Goal: Task Accomplishment & Management: Manage account settings

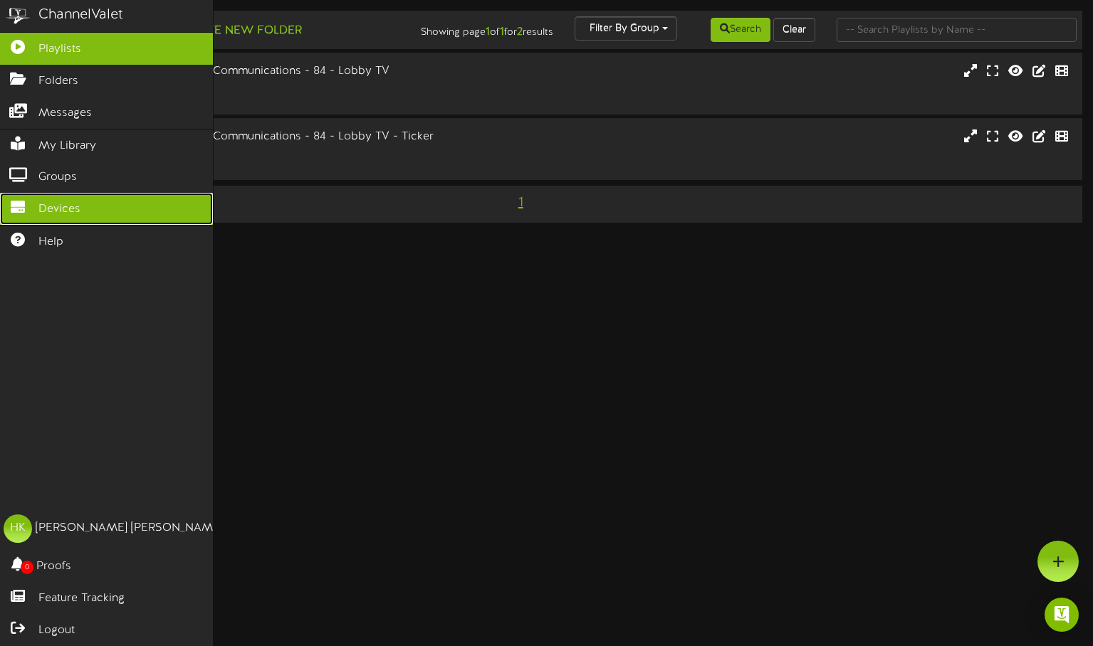
click at [43, 201] on span "Devices" at bounding box center [59, 209] width 42 height 16
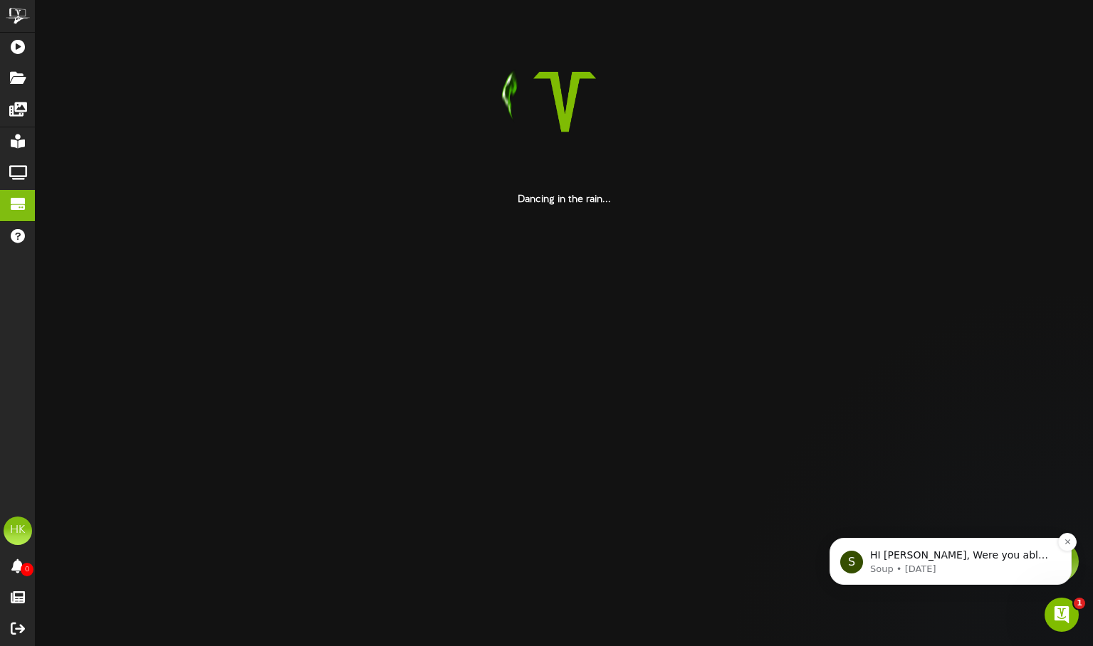
click at [934, 565] on p "Soup • 1w ago" at bounding box center [962, 569] width 184 height 13
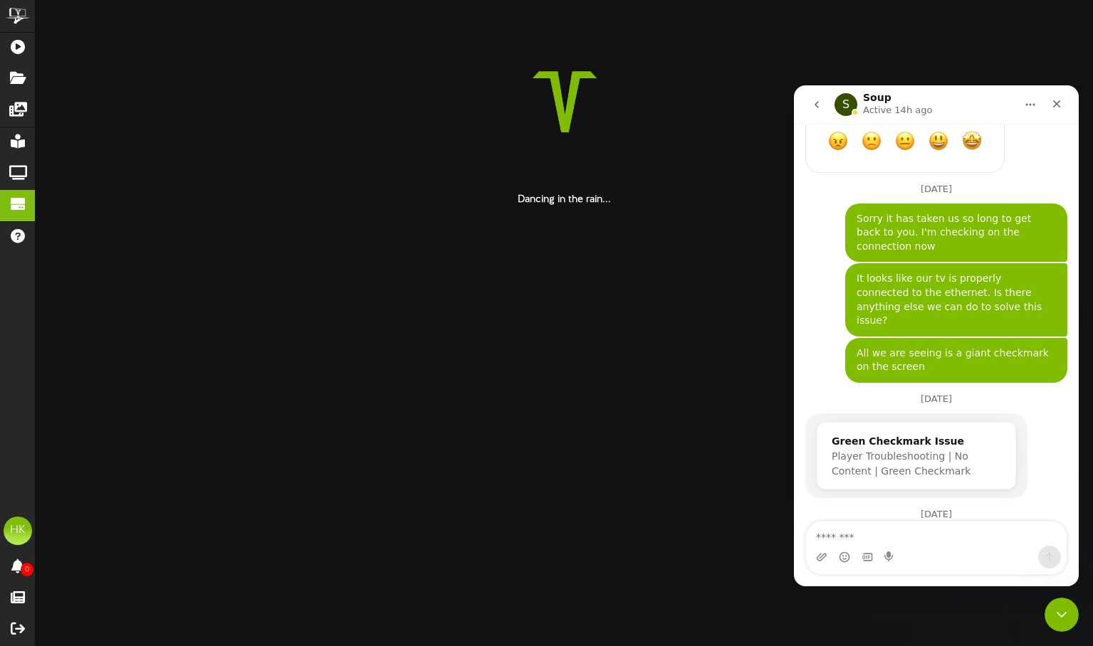
scroll to position [791, 0]
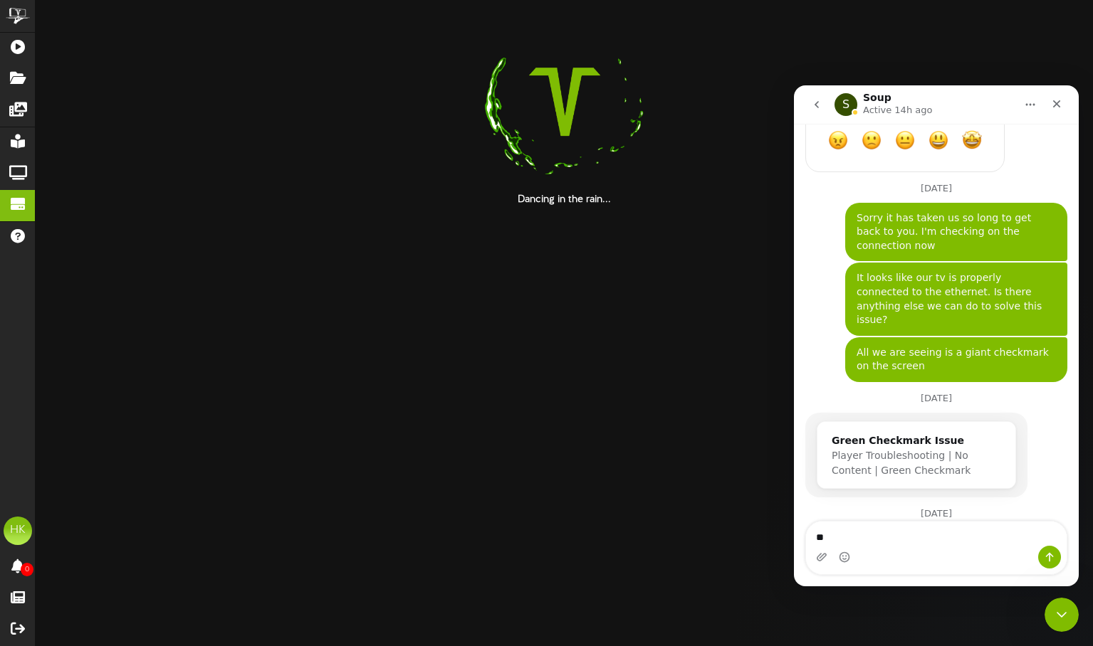
type textarea "*"
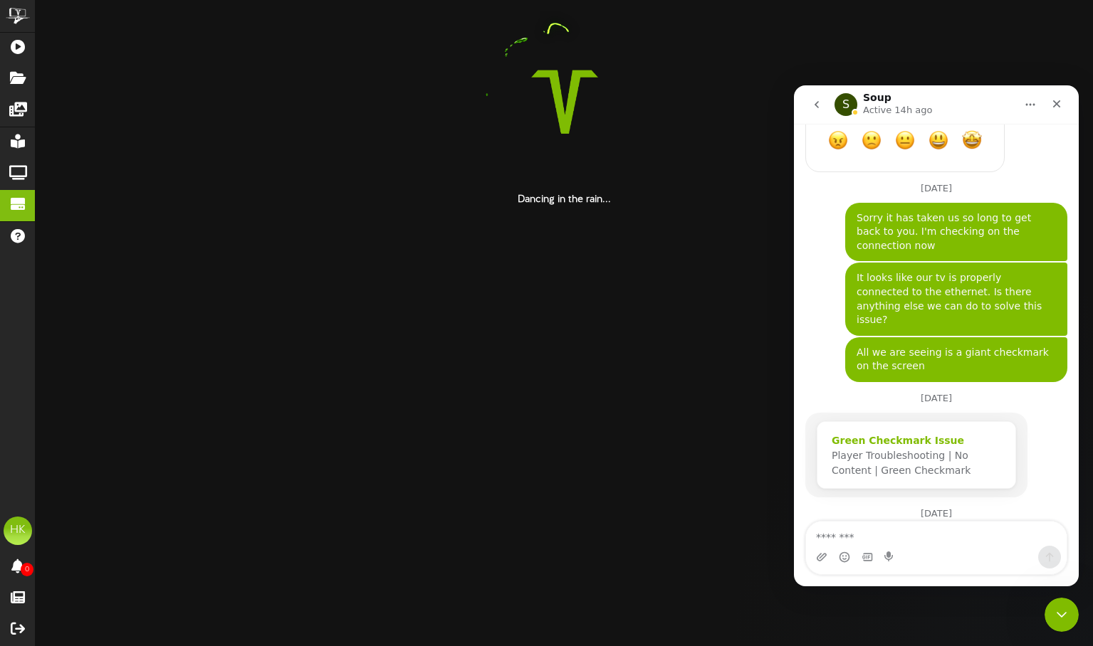
click at [899, 450] on span "Player Troubleshooting | No Content | Green Checkmark" at bounding box center [900, 463] width 139 height 26
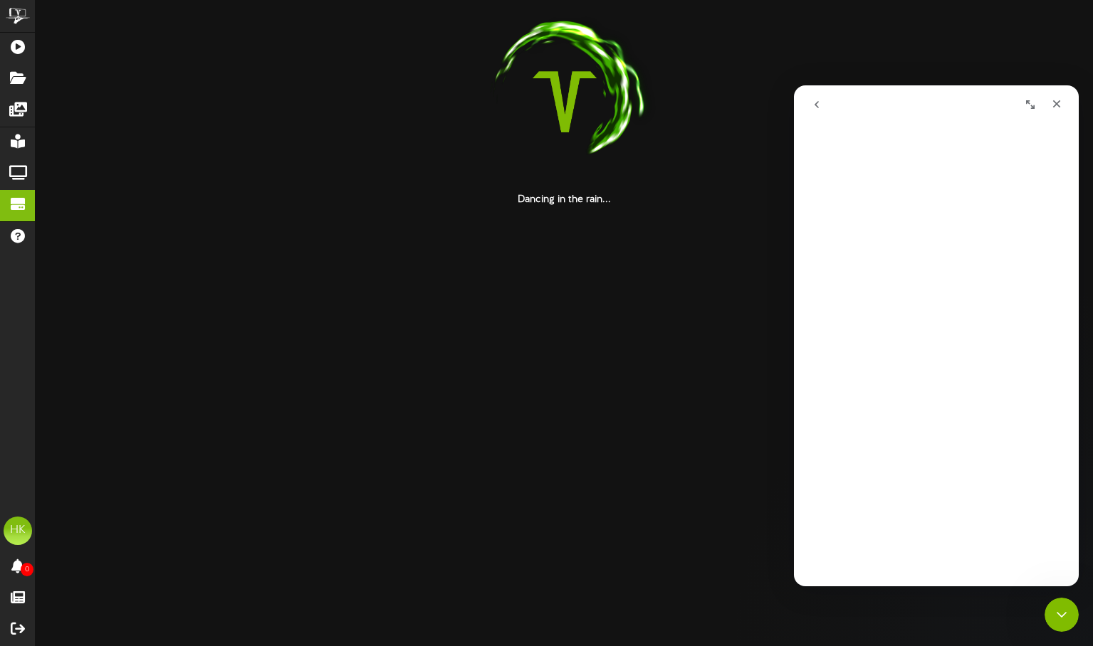
scroll to position [0, 0]
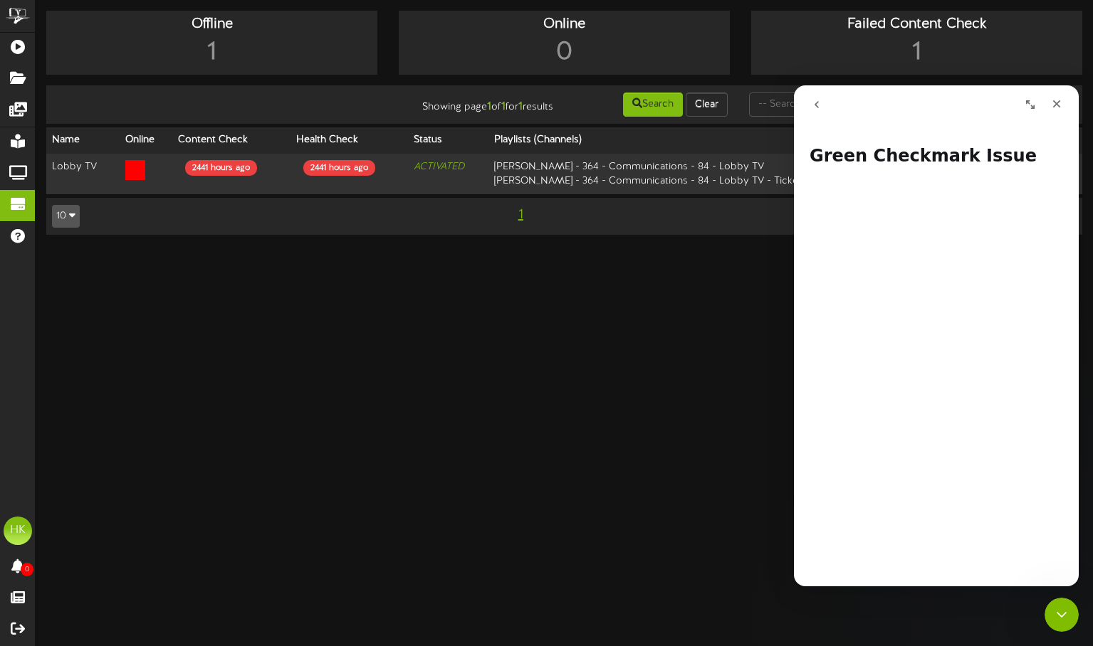
click at [819, 107] on icon "go back" at bounding box center [816, 104] width 11 height 11
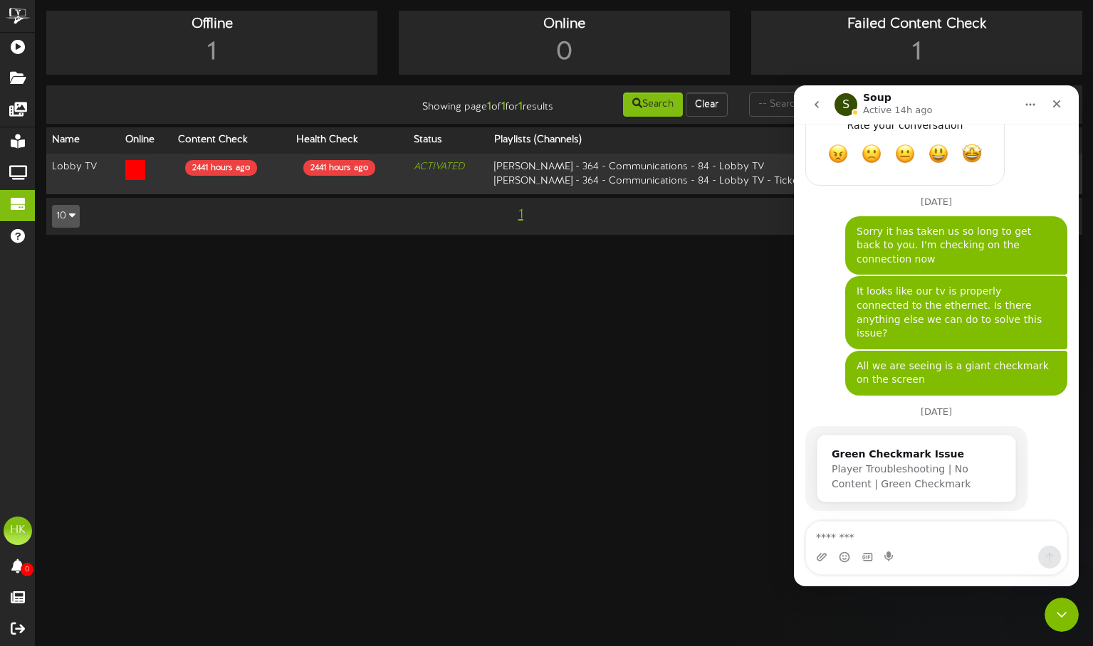
scroll to position [791, 0]
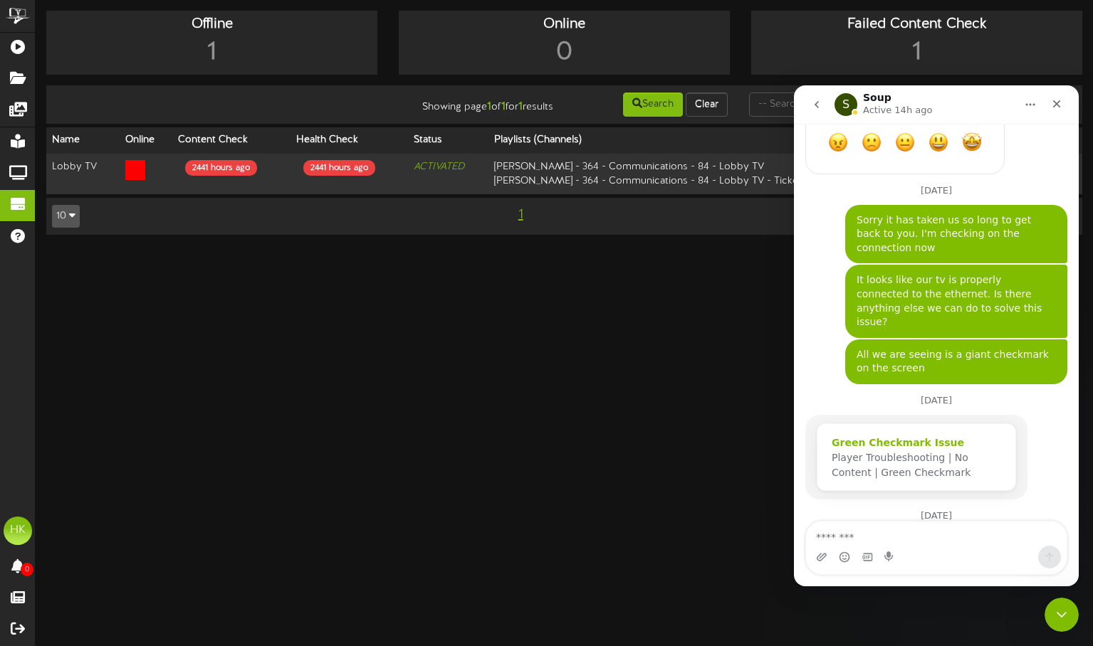
click at [912, 452] on span "Player Troubleshooting | No Content | Green Checkmark" at bounding box center [900, 465] width 139 height 26
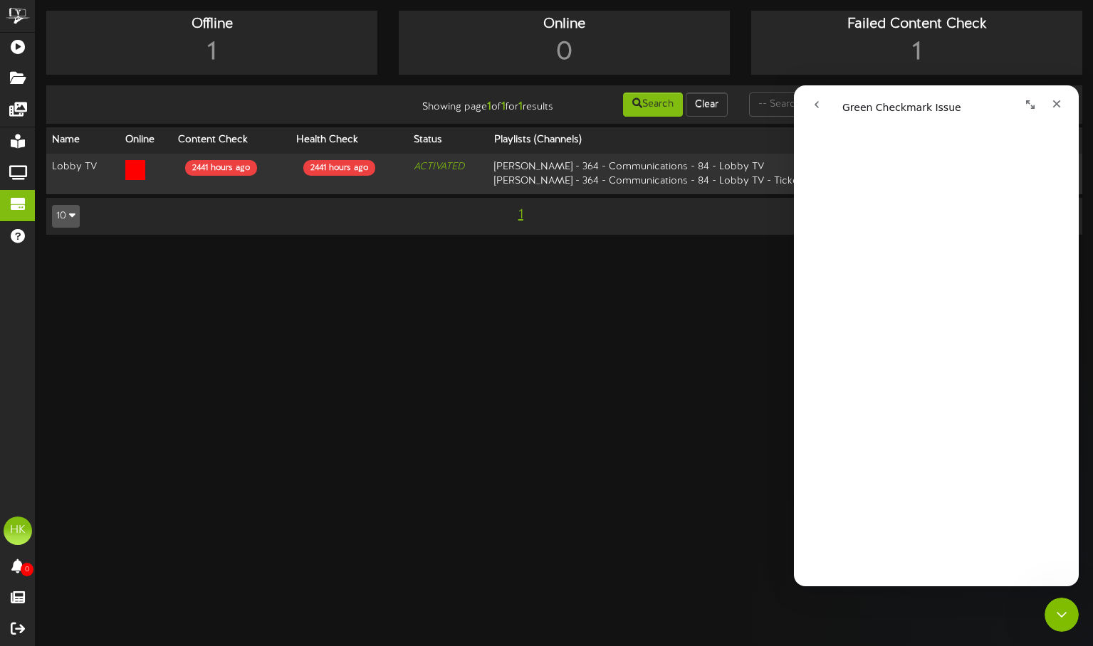
scroll to position [321, 0]
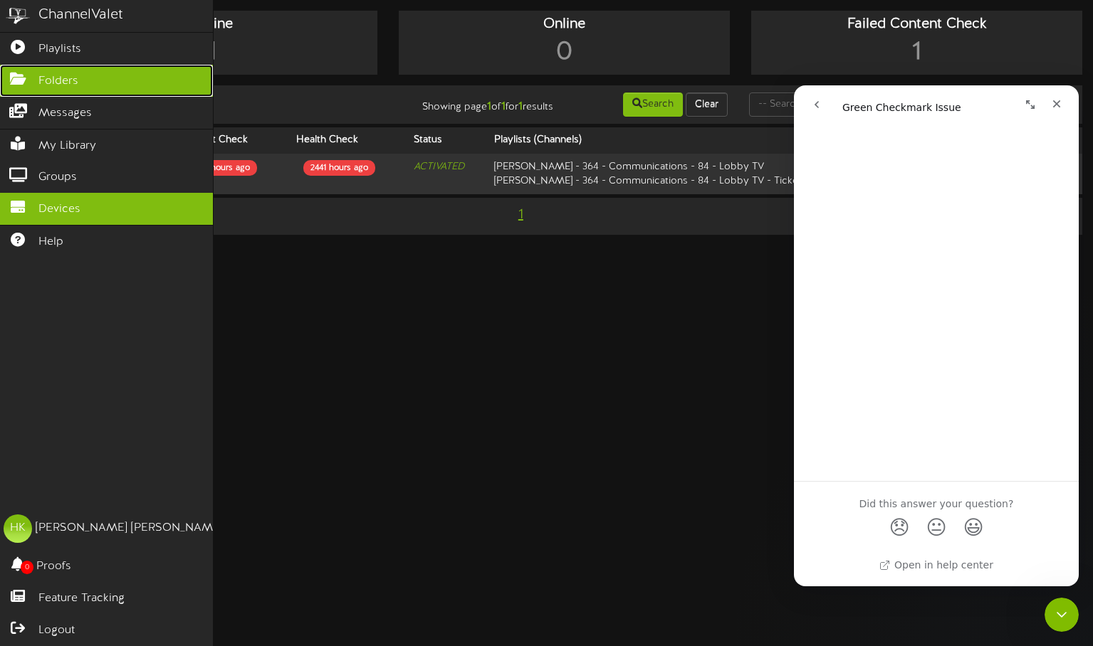
click at [56, 77] on span "Folders" at bounding box center [58, 81] width 40 height 16
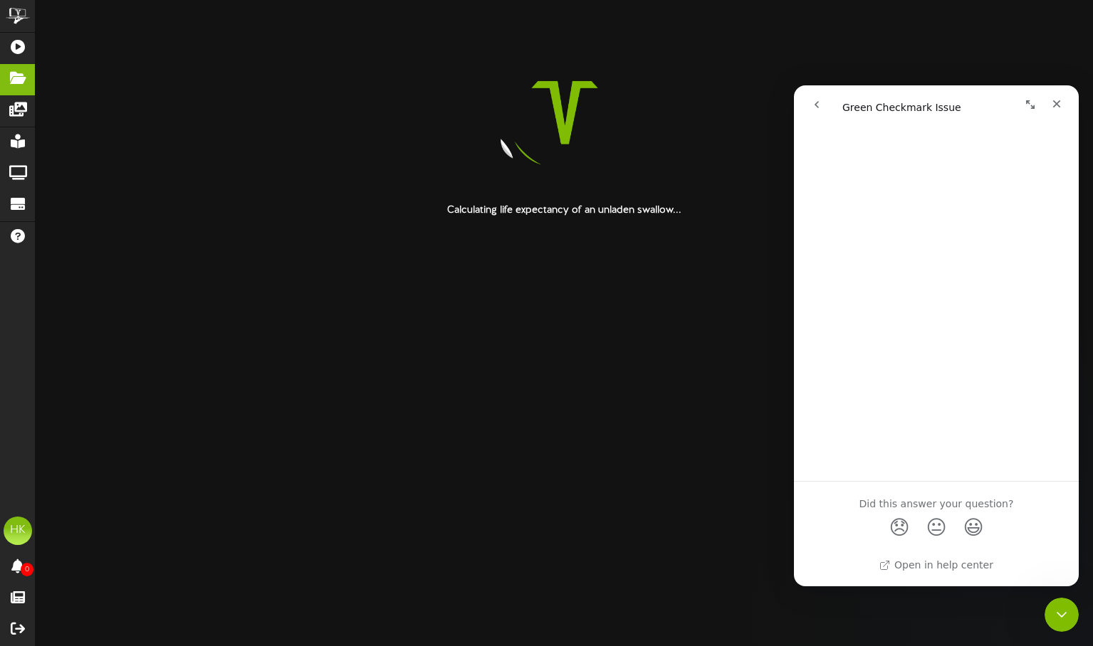
click at [810, 103] on button "go back" at bounding box center [816, 104] width 27 height 27
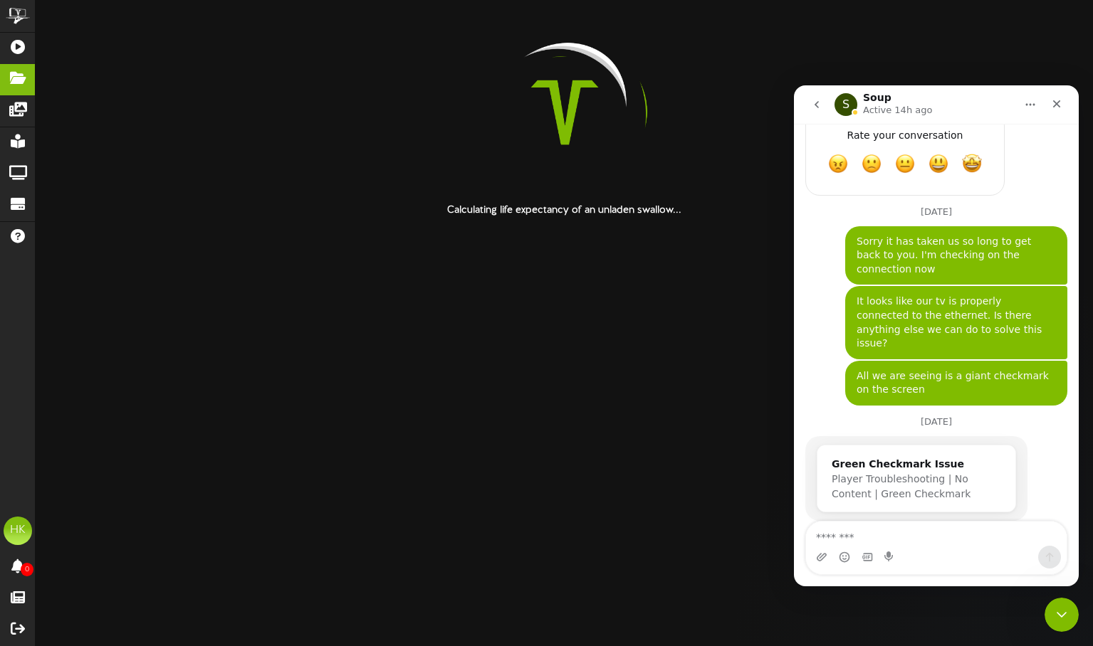
scroll to position [791, 0]
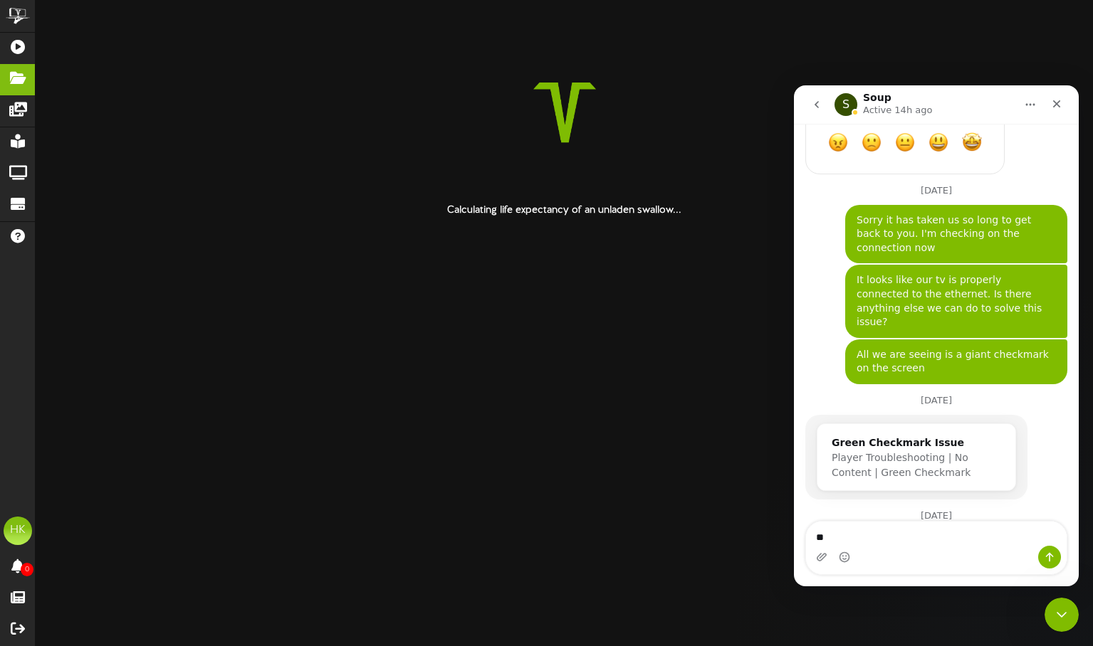
type textarea "*"
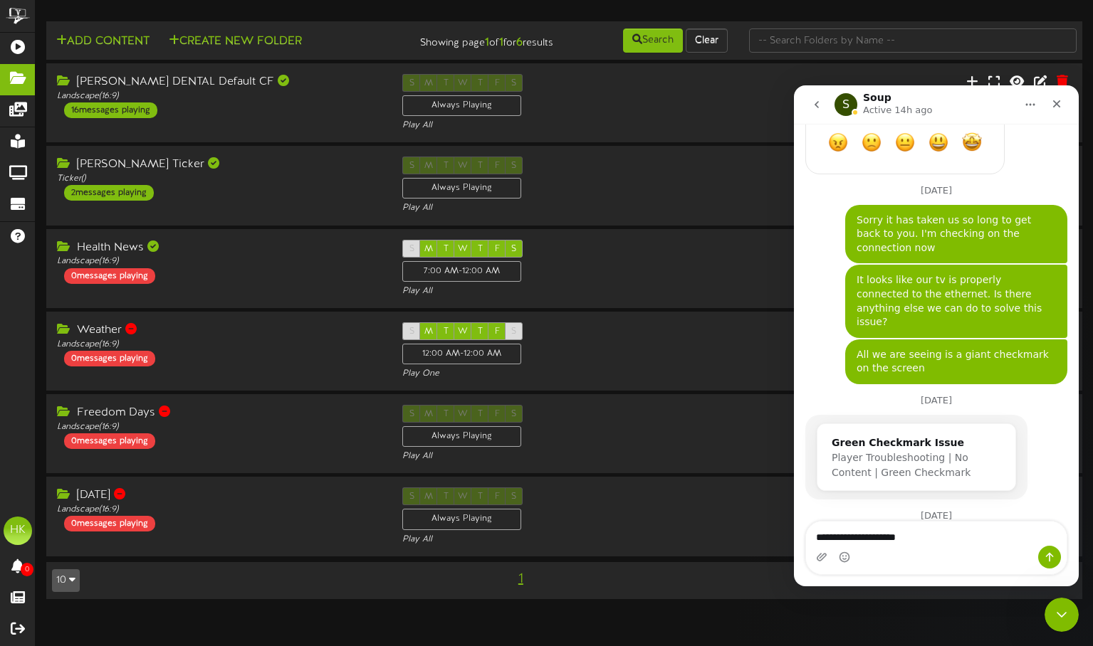
click at [920, 538] on textarea "**********" at bounding box center [936, 534] width 261 height 24
type textarea "**********"
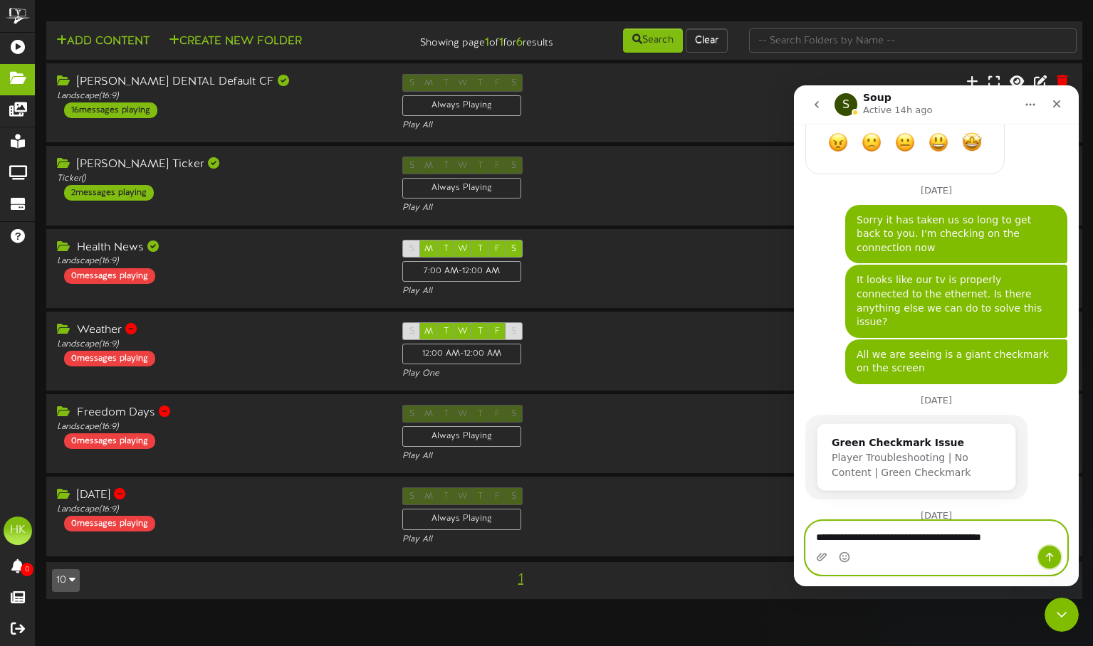
click at [1044, 550] on button "Send a message…" at bounding box center [1049, 557] width 23 height 23
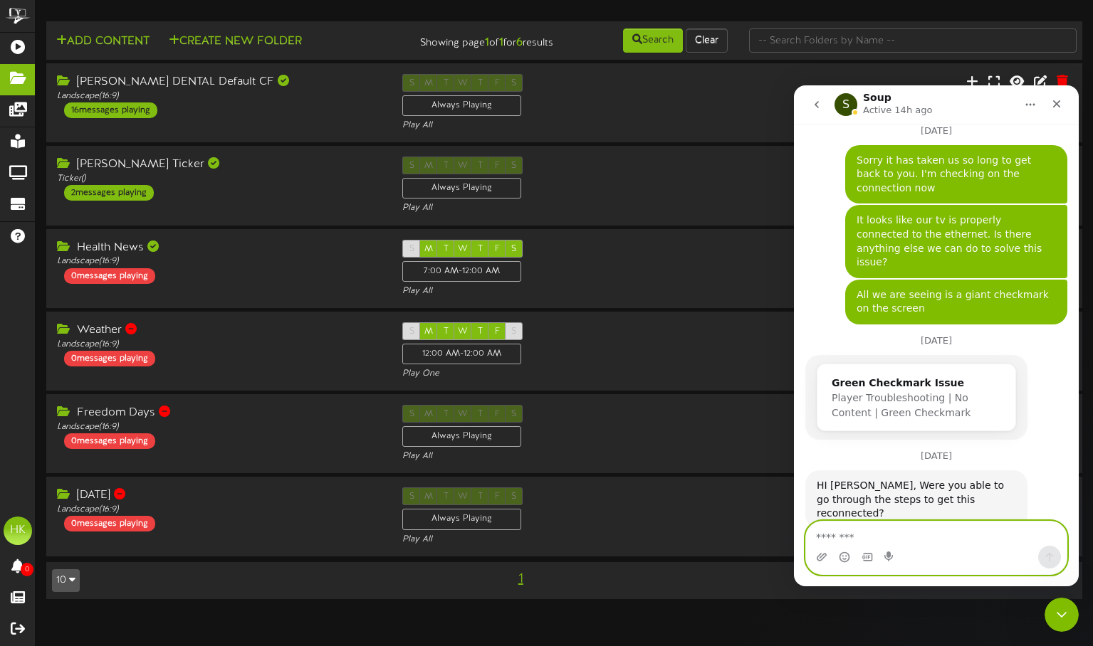
scroll to position [852, 0]
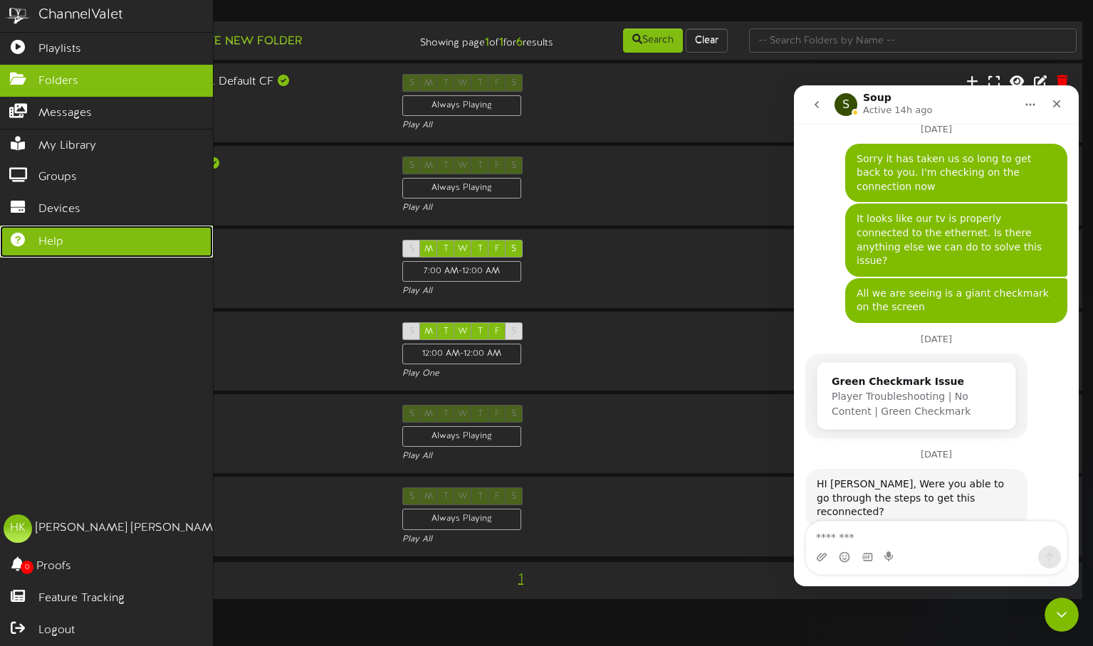
click at [85, 235] on link "Help" at bounding box center [106, 242] width 213 height 32
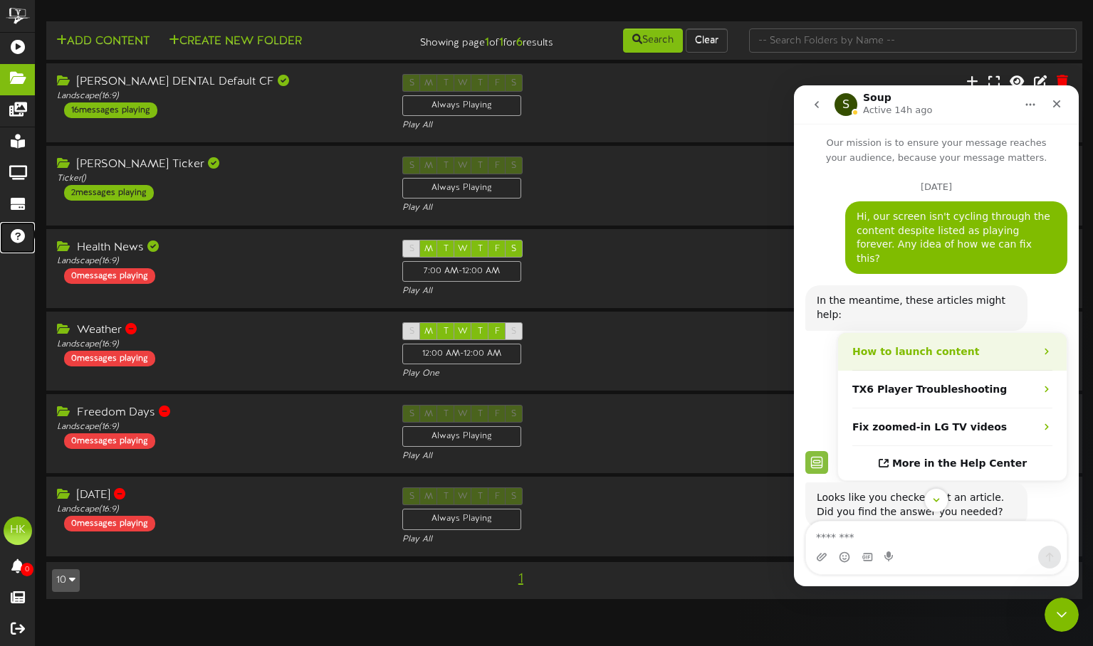
scroll to position [427, 0]
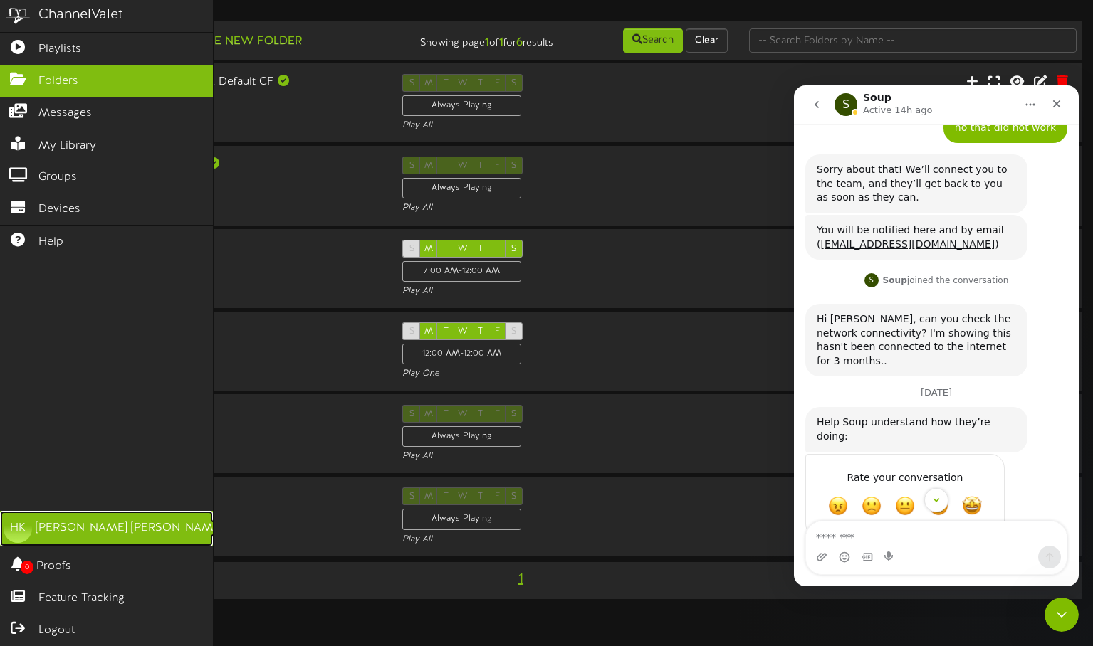
click at [30, 542] on link "HK Hannah Koller" at bounding box center [106, 529] width 213 height 36
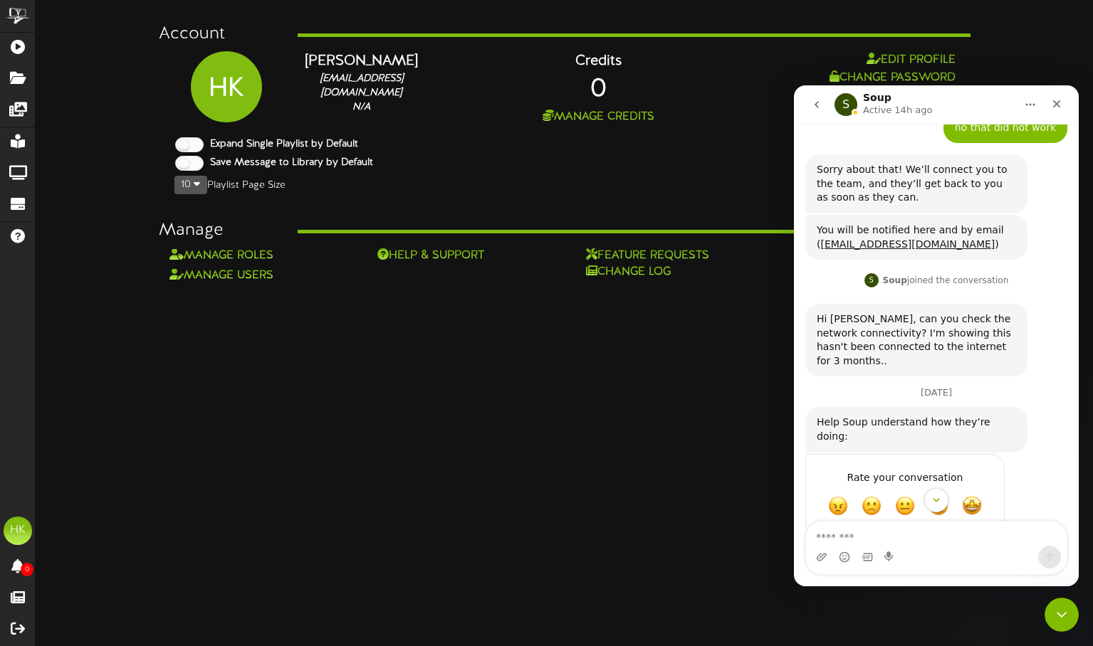
click at [355, 284] on html "ChannelValet Playlists Folders Messages My Library Groups Devices Help HK Hanna…" at bounding box center [546, 142] width 1093 height 284
click at [825, 103] on button "go back" at bounding box center [816, 104] width 27 height 27
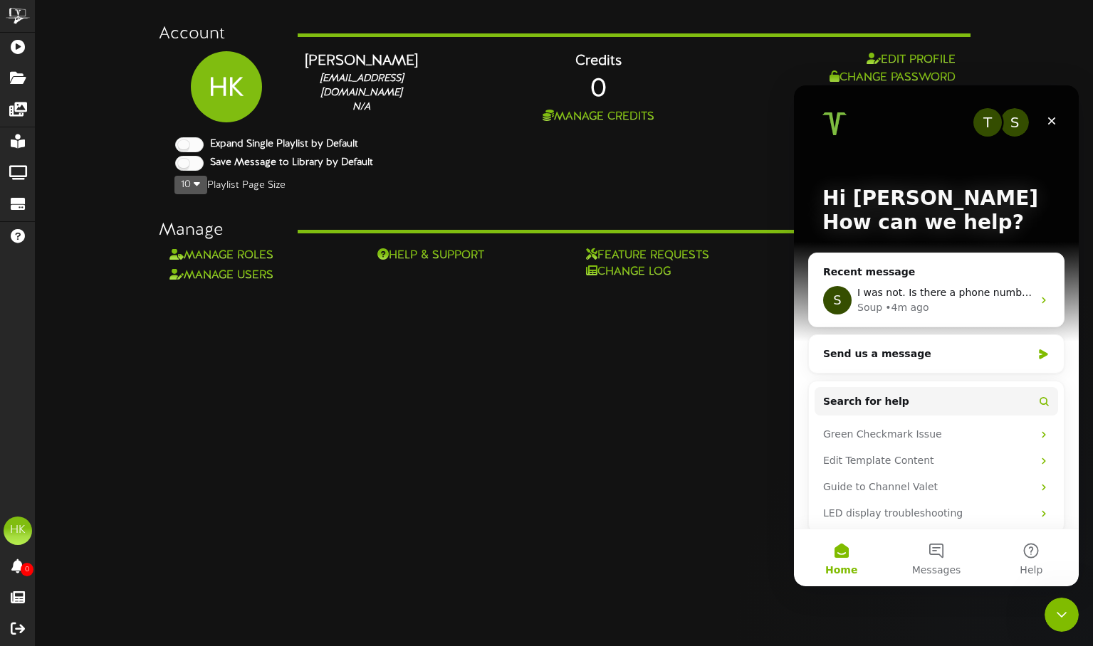
click at [696, 284] on html "ChannelValet Playlists Folders Messages My Library Groups Devices Help HK Hanna…" at bounding box center [546, 142] width 1093 height 284
click at [1046, 122] on icon "Close" at bounding box center [1051, 120] width 11 height 11
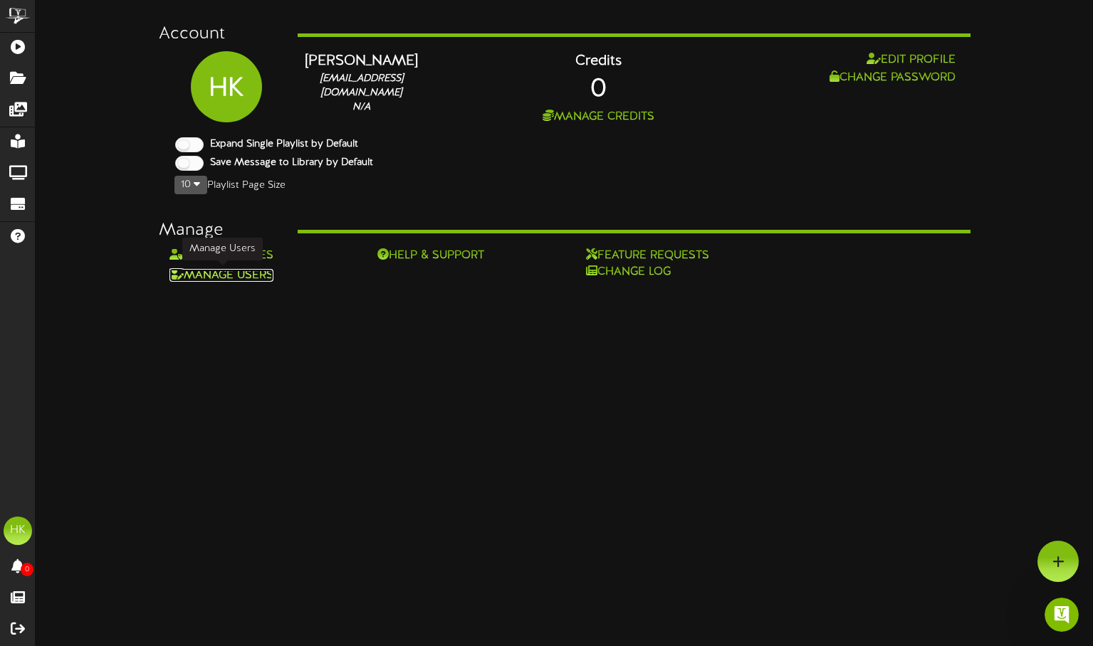
click at [260, 270] on link "Manage Users" at bounding box center [221, 275] width 104 height 13
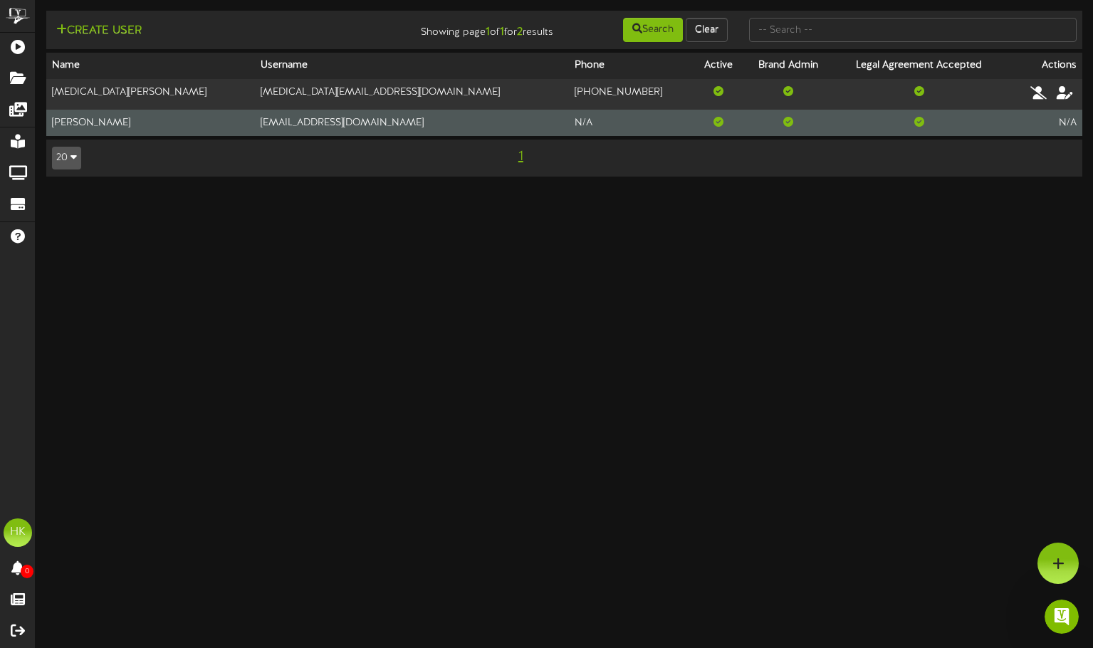
click at [297, 122] on td "info@barryfamilydental.com" at bounding box center [412, 123] width 315 height 26
click at [137, 125] on td "Hannah Koller" at bounding box center [150, 123] width 209 height 26
click at [72, 122] on td "Hannah Koller" at bounding box center [150, 123] width 209 height 26
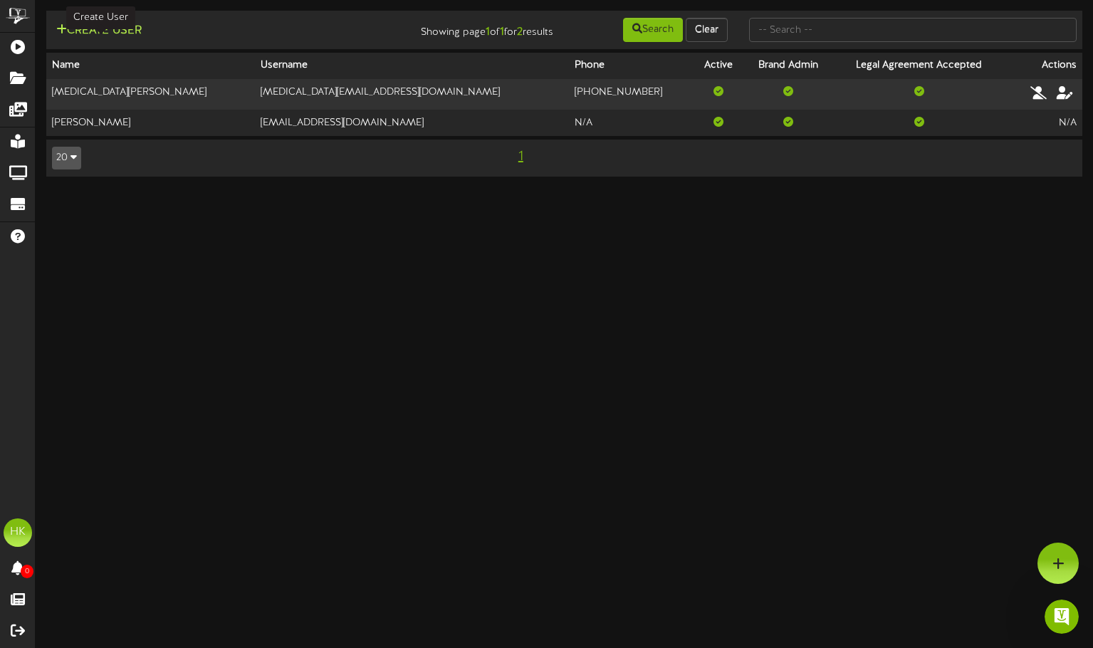
click at [88, 27] on button "Create User" at bounding box center [99, 31] width 94 height 18
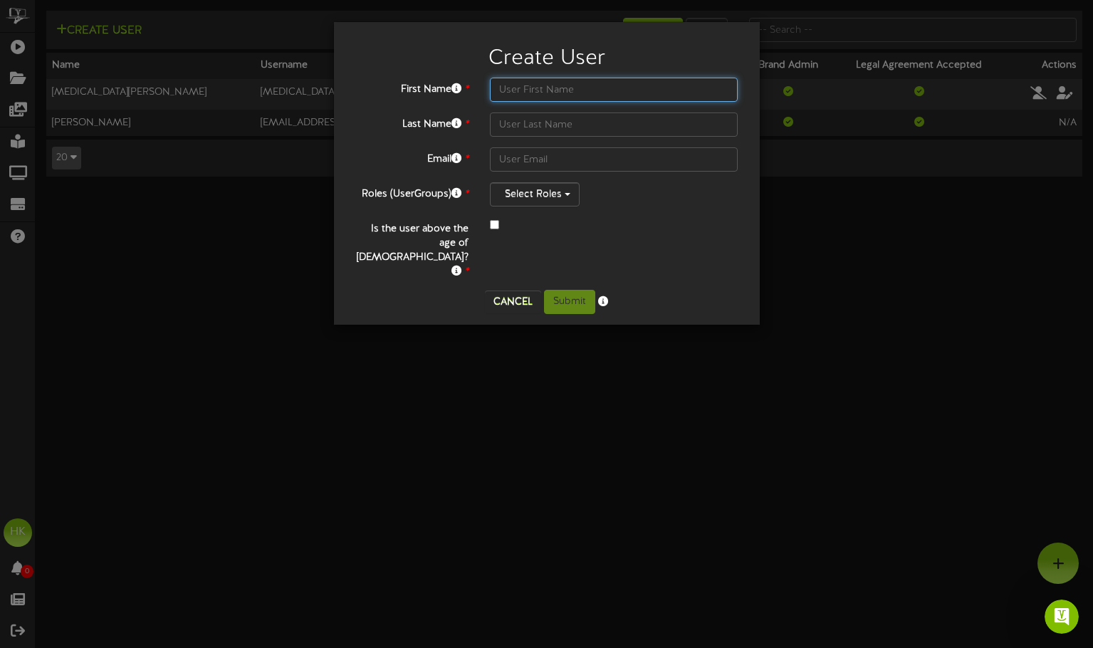
click at [514, 92] on input "text" at bounding box center [614, 90] width 248 height 24
type input "Kennedi"
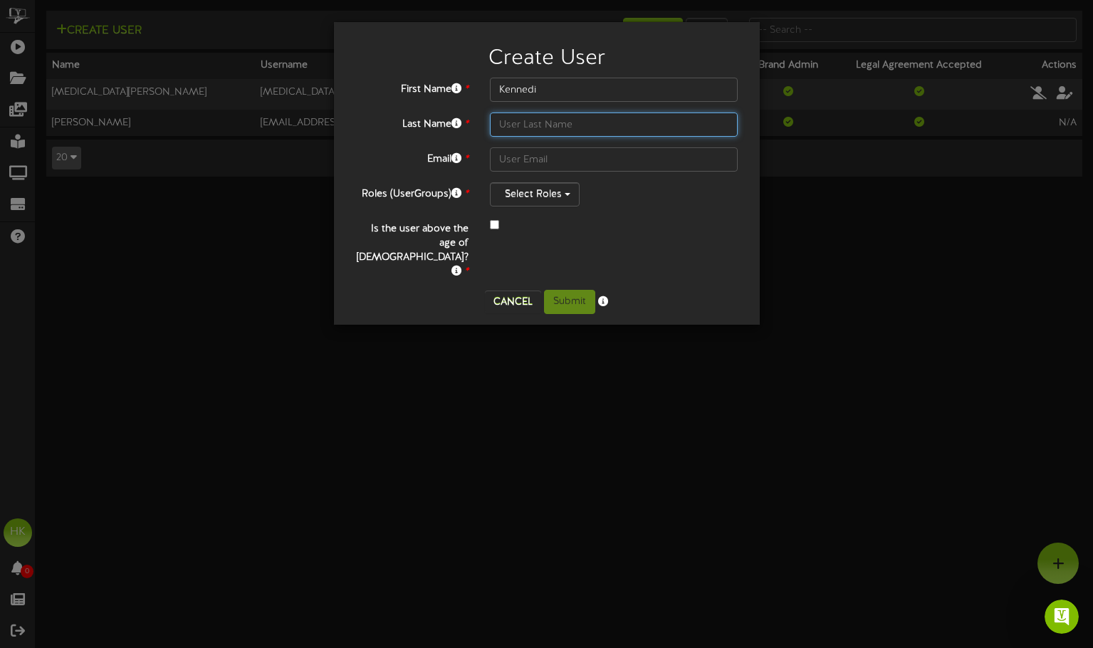
click at [570, 126] on input "text" at bounding box center [614, 124] width 248 height 24
type input "Curry"
click at [594, 152] on input "text" at bounding box center [614, 159] width 248 height 24
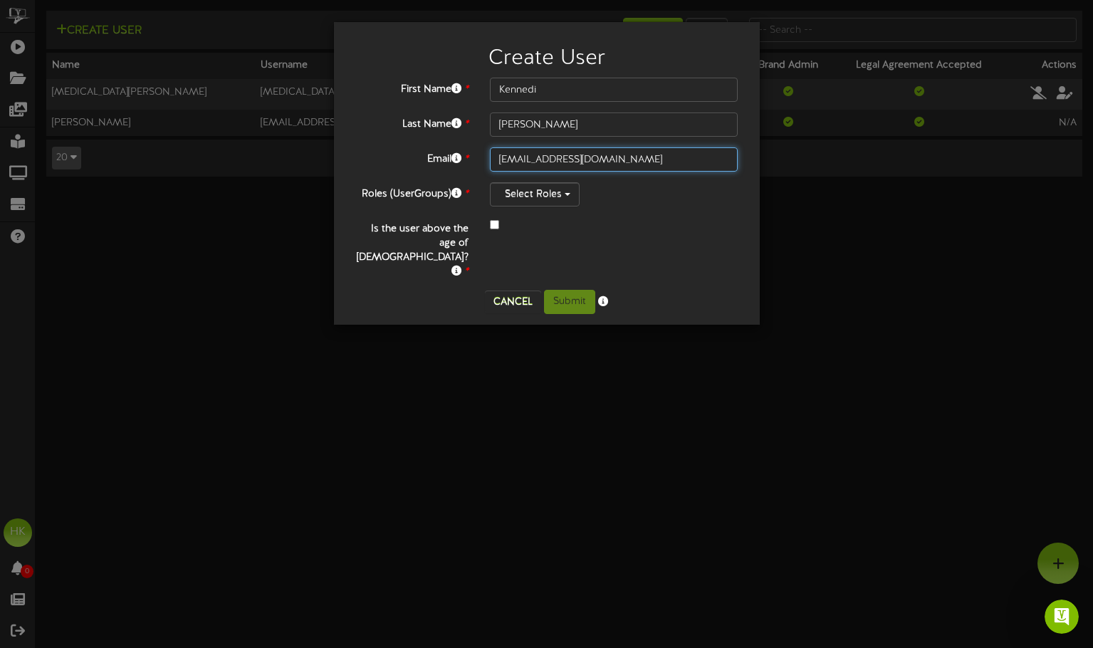
type input "info@barryfamilydental.com"
click at [629, 214] on div "First Name * Kennedi Last Name * Curry Email * info@barryfamilydental.com Roles…" at bounding box center [546, 178] width 383 height 201
click at [541, 199] on button "Select Roles" at bounding box center [535, 194] width 90 height 24
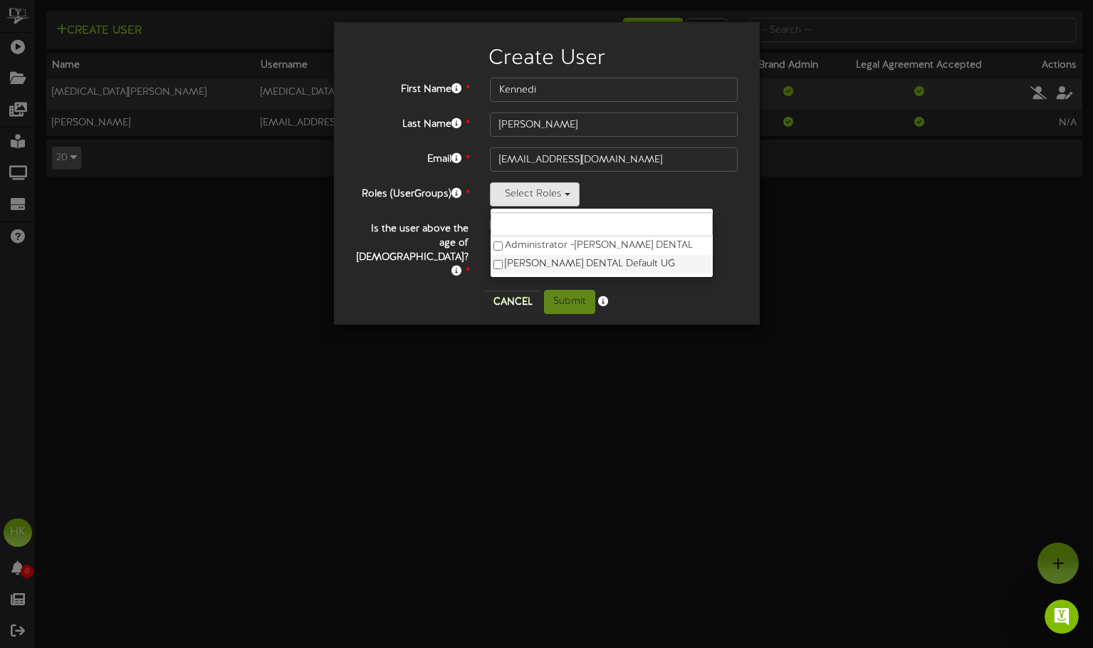
click at [545, 263] on label "[PERSON_NAME] DENTAL Default UG" at bounding box center [601, 264] width 222 height 19
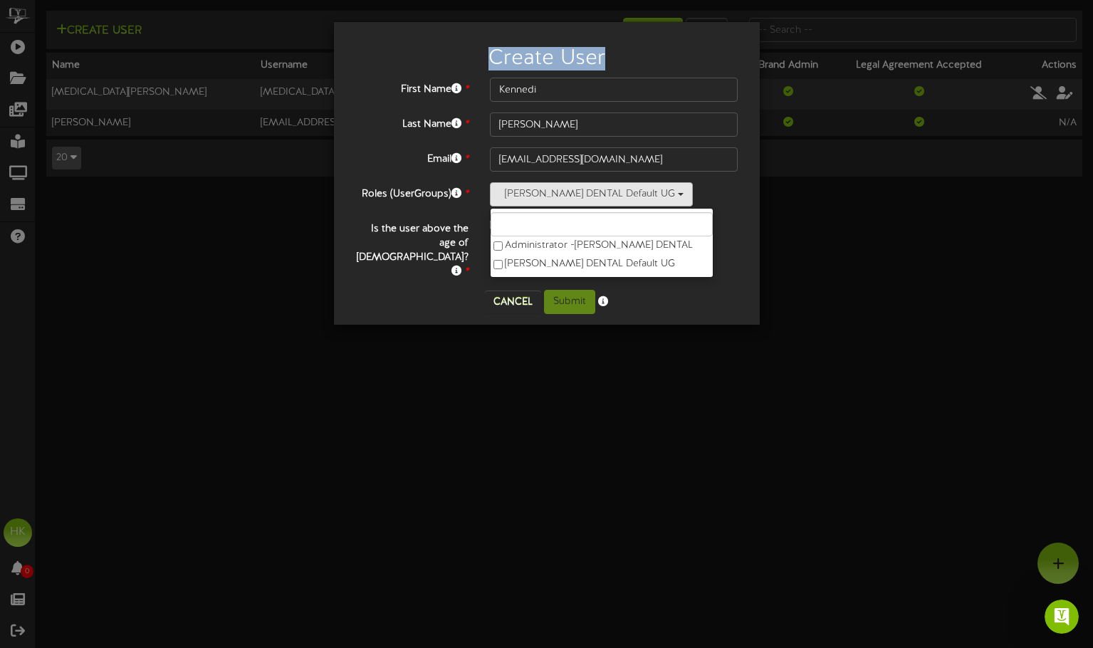
drag, startPoint x: 456, startPoint y: 33, endPoint x: 655, endPoint y: 74, distance: 203.6
click at [655, 74] on div "Create User" at bounding box center [547, 55] width 404 height 45
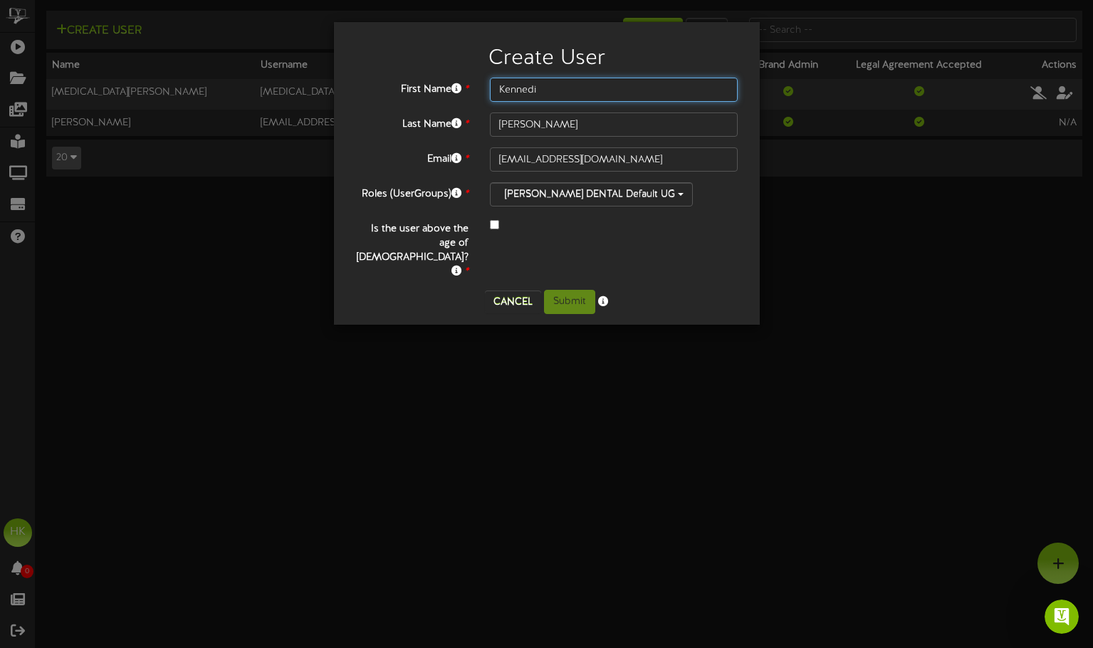
click at [639, 88] on input "Kennedi" at bounding box center [614, 90] width 248 height 24
click at [646, 68] on h2 "Create User" at bounding box center [546, 58] width 383 height 23
click at [486, 228] on div at bounding box center [614, 225] width 270 height 17
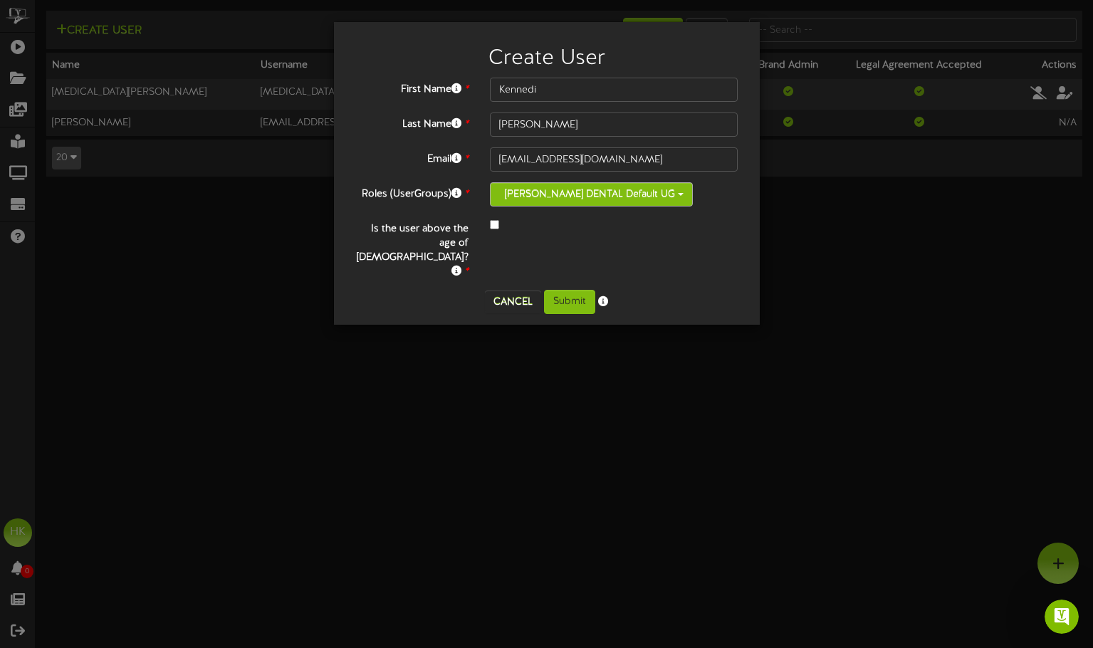
click at [535, 204] on button "[PERSON_NAME] DENTAL Default UG" at bounding box center [591, 194] width 203 height 24
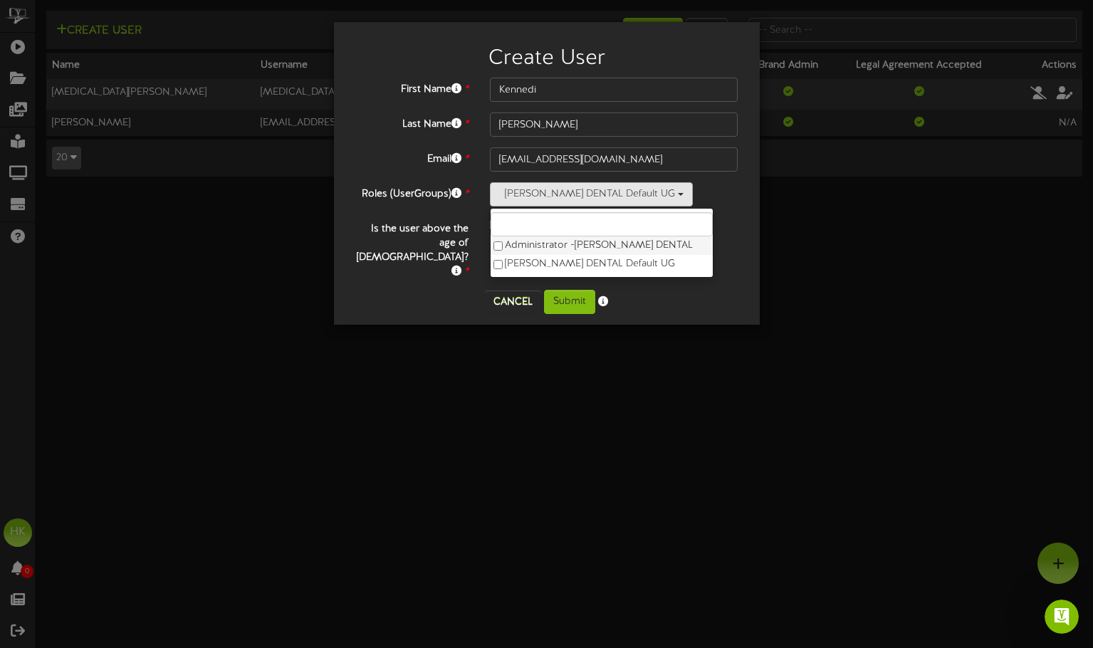
click at [537, 241] on label "Administrator - BARRY DENTAL" at bounding box center [601, 245] width 222 height 19
click at [718, 238] on div "Is the user above the age of 13? *" at bounding box center [547, 248] width 404 height 62
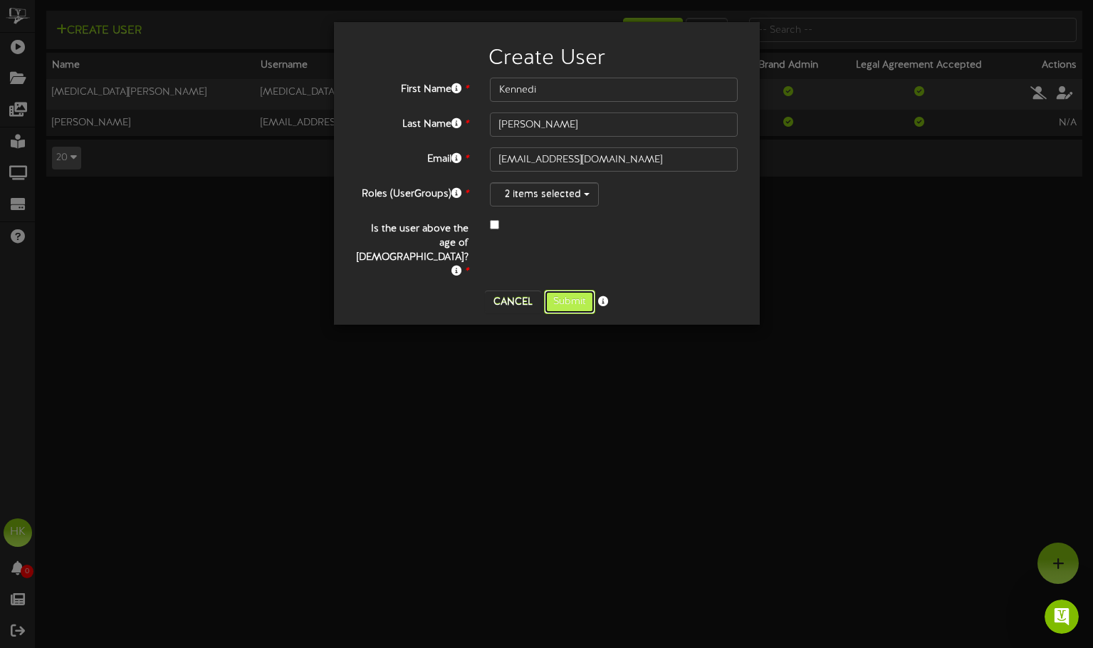
click at [573, 290] on button "Submit" at bounding box center [569, 302] width 51 height 24
click at [563, 290] on button "Submit" at bounding box center [569, 302] width 51 height 24
click at [508, 290] on button "Cancel" at bounding box center [513, 301] width 56 height 23
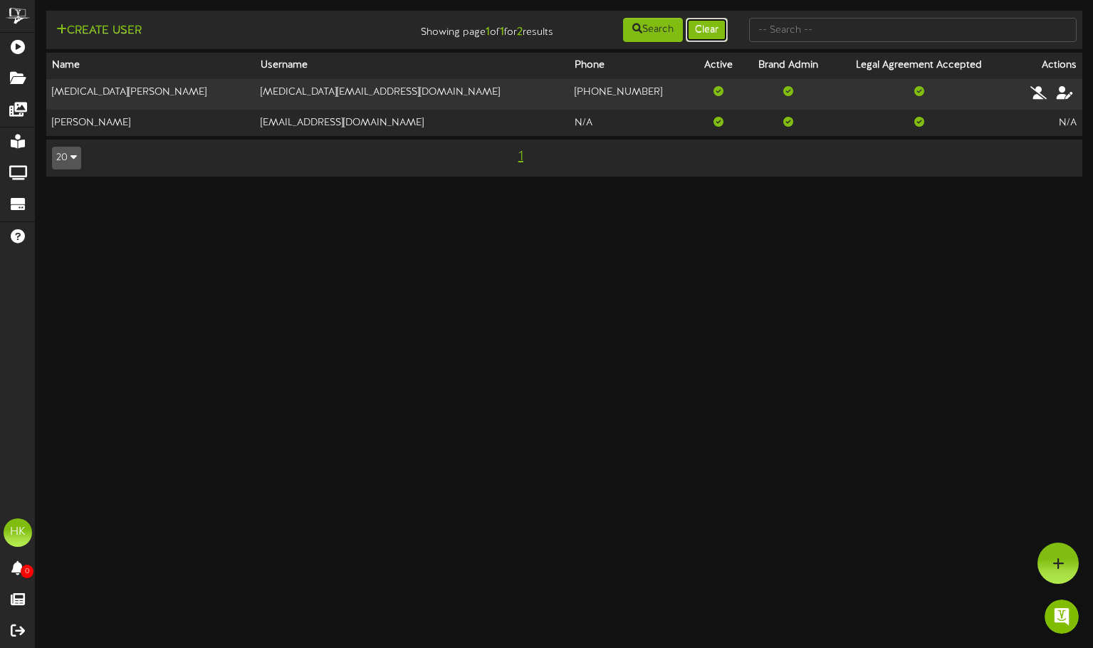
click at [705, 28] on button "Clear" at bounding box center [707, 30] width 42 height 24
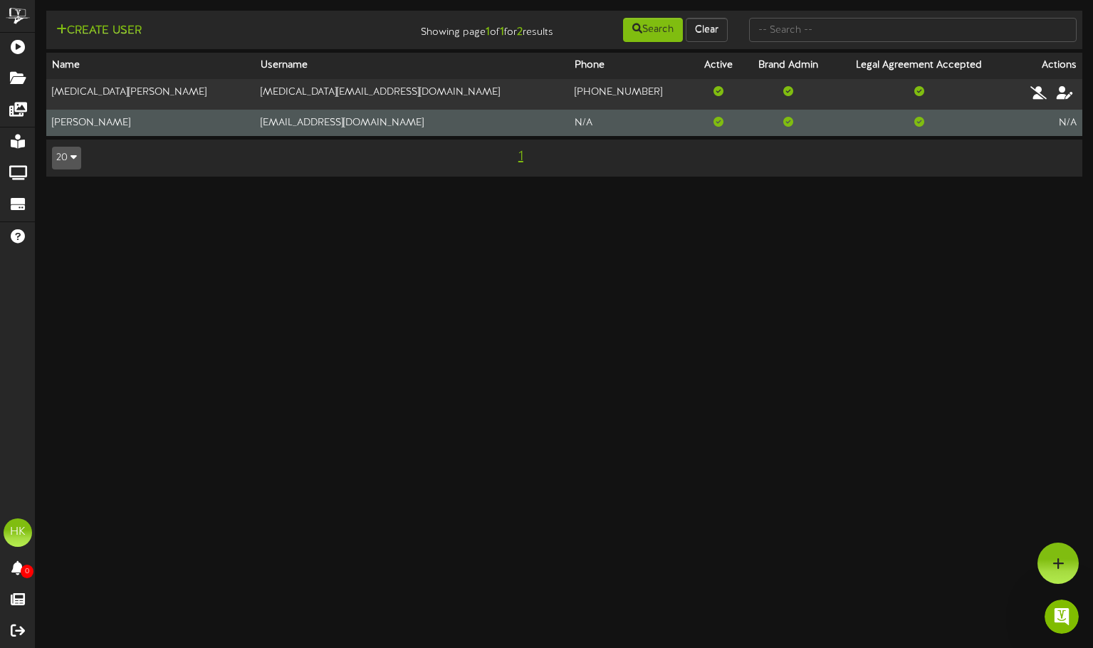
click at [743, 124] on td at bounding box center [788, 123] width 90 height 26
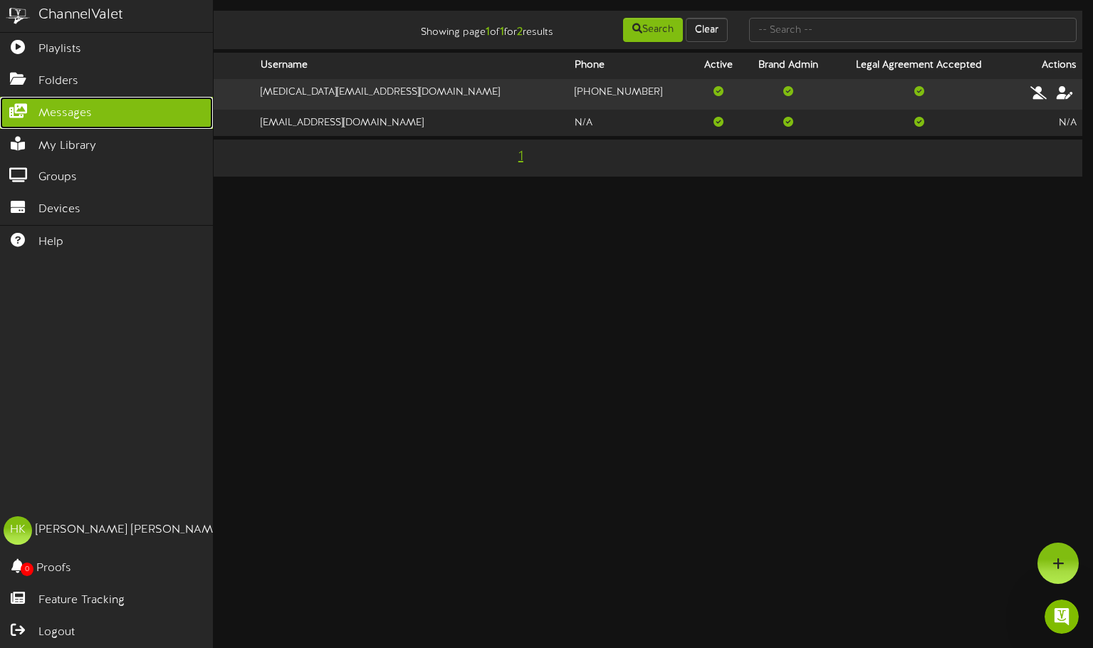
click at [56, 99] on link "Messages" at bounding box center [106, 113] width 213 height 32
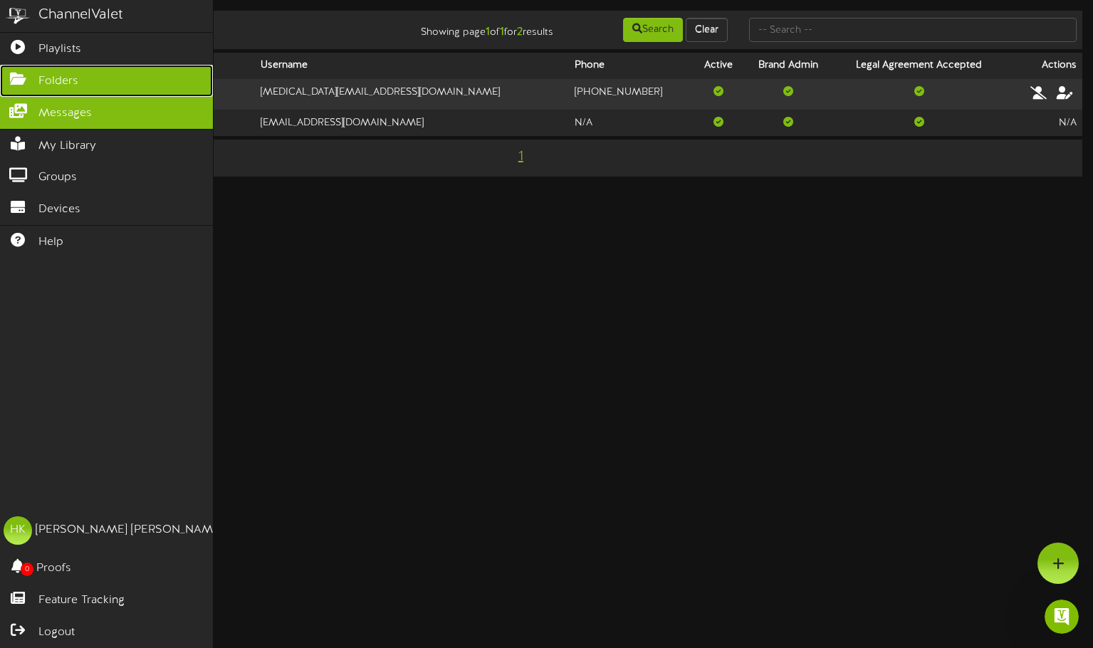
click at [46, 83] on span "Folders" at bounding box center [58, 81] width 40 height 16
click at [27, 79] on icon at bounding box center [18, 77] width 36 height 11
click at [89, 75] on link "Folders" at bounding box center [106, 81] width 213 height 32
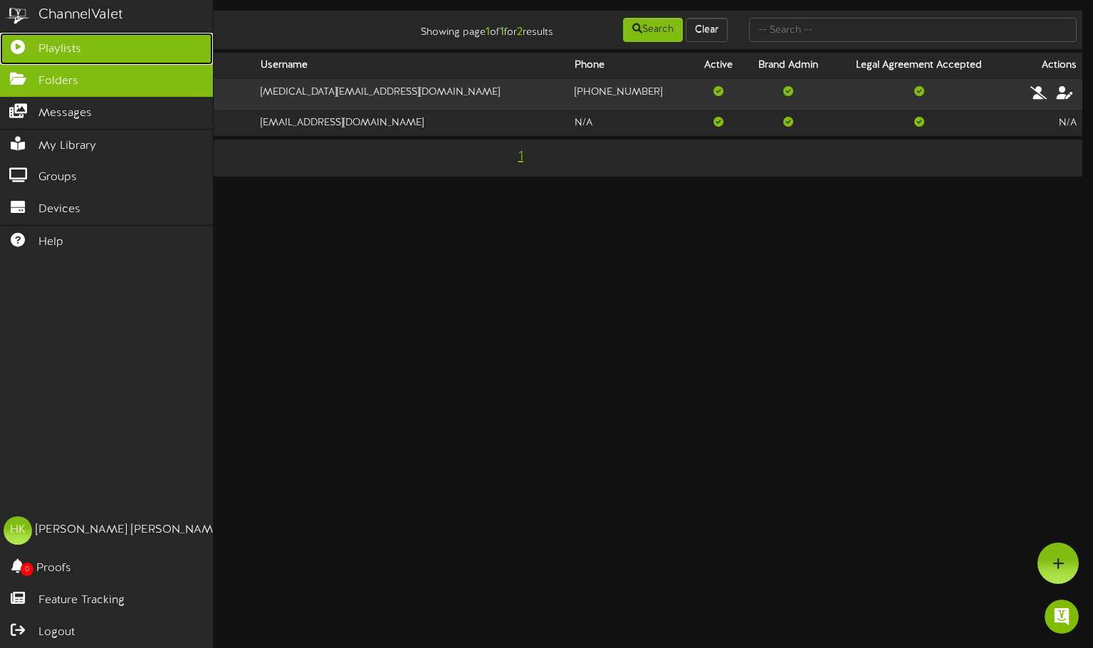
click at [28, 40] on icon at bounding box center [18, 45] width 36 height 11
click at [31, 42] on icon at bounding box center [18, 45] width 36 height 11
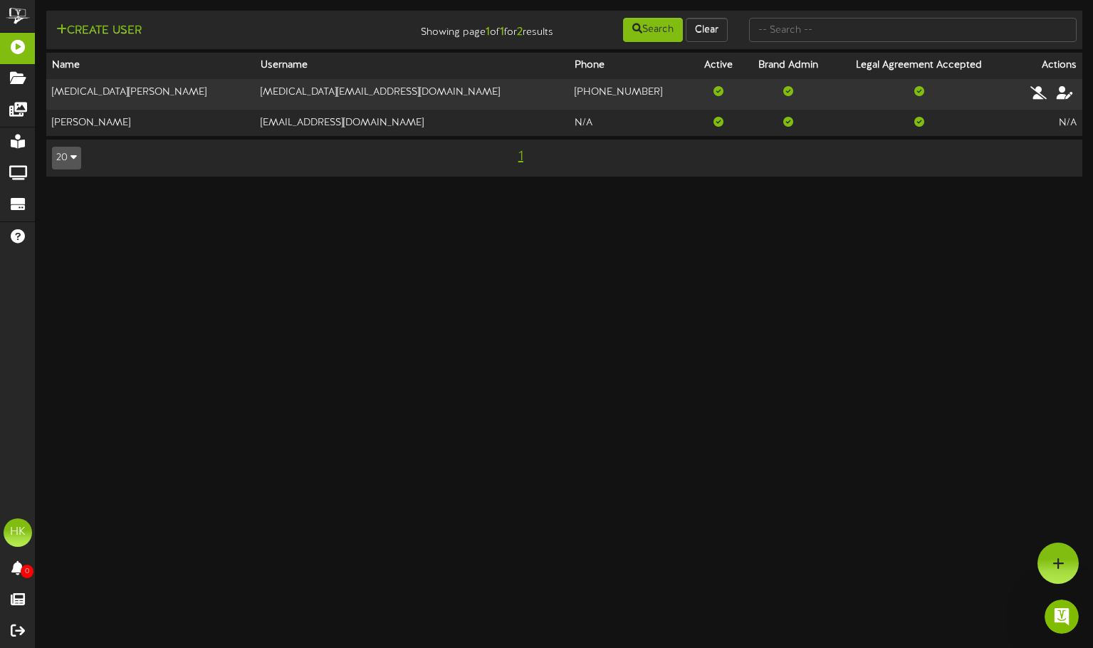
click at [466, 191] on html "ChannelValet Playlists Folders Messages My Library Groups Devices Help HK Hanna…" at bounding box center [546, 95] width 1093 height 191
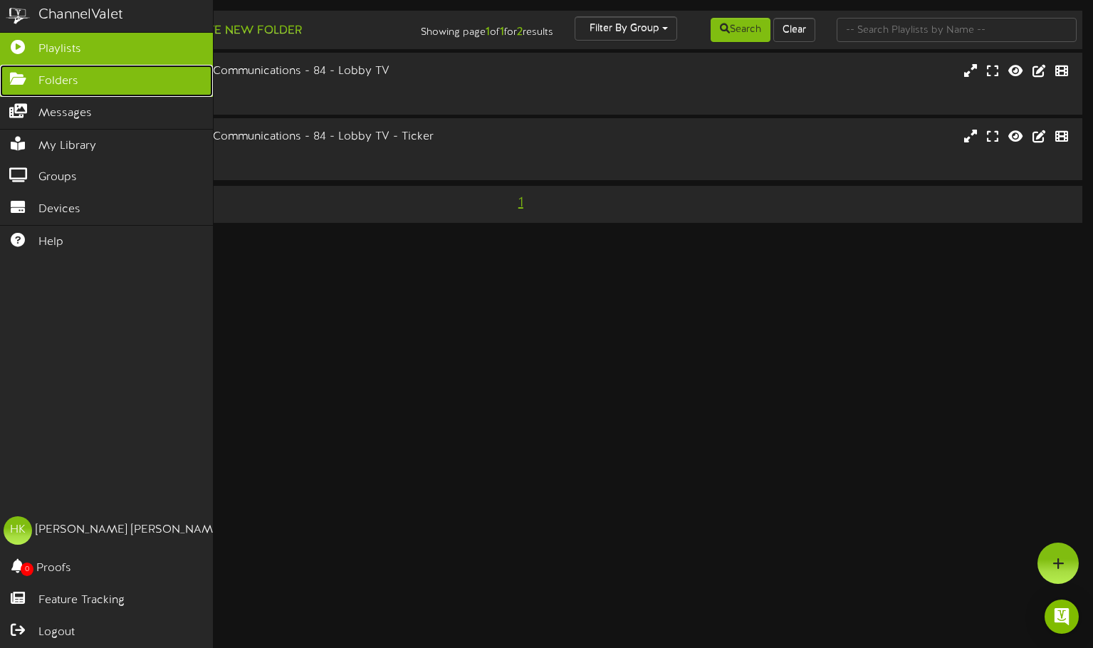
click at [20, 81] on icon at bounding box center [18, 77] width 36 height 11
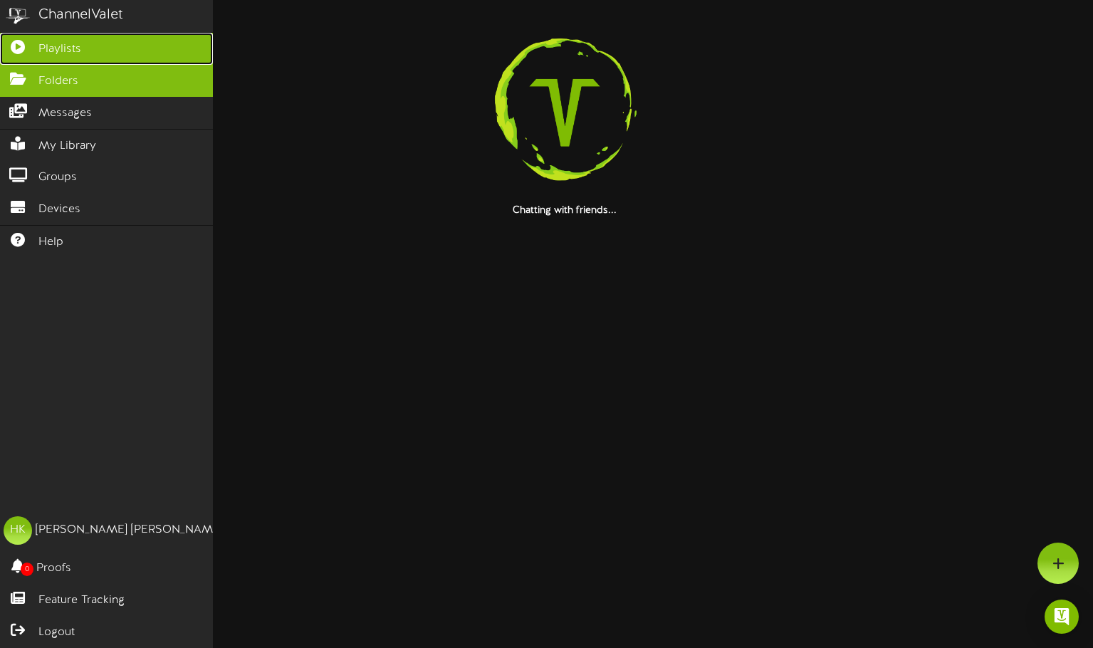
click at [46, 54] on span "Playlists" at bounding box center [59, 49] width 43 height 16
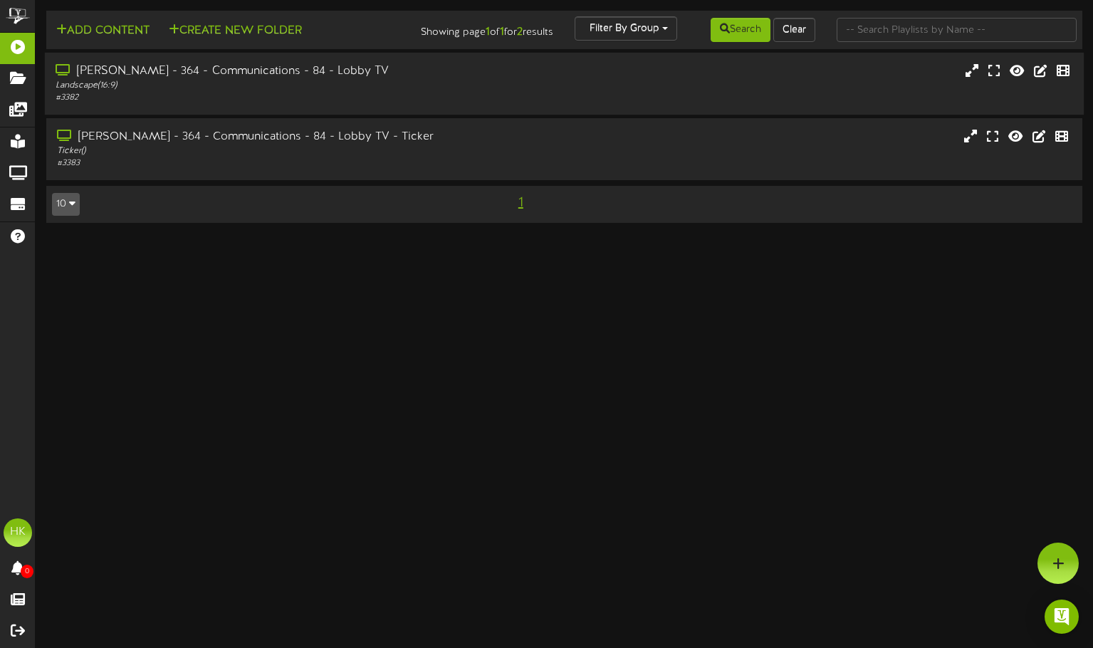
click at [88, 83] on div "Landscape ( 16:9 )" at bounding box center [261, 86] width 411 height 12
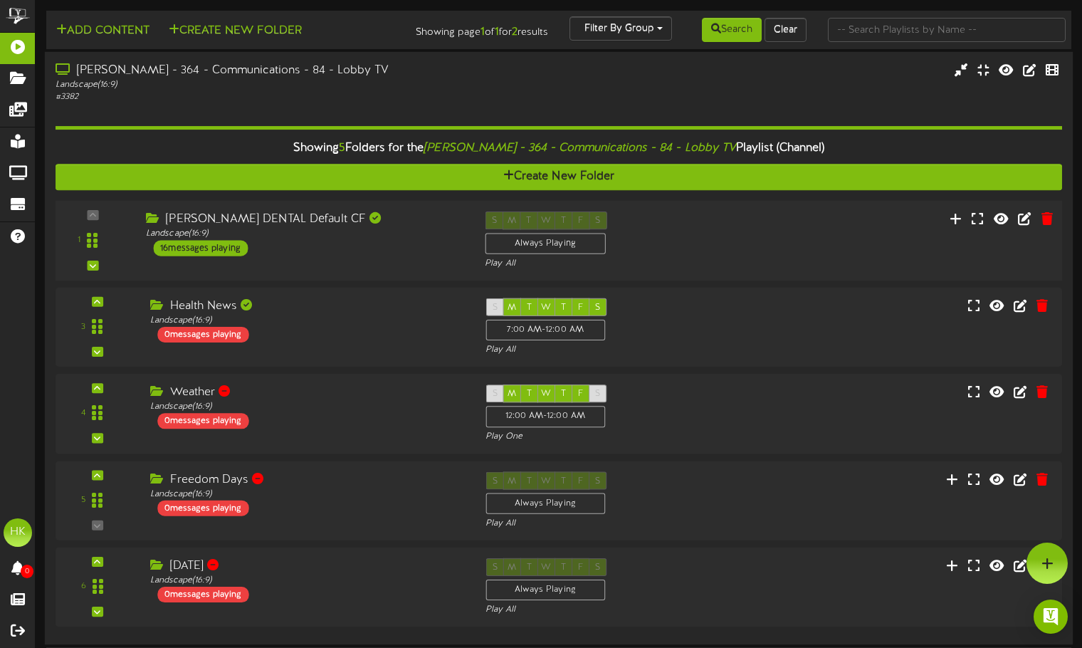
click at [221, 246] on div "16 messages playing" at bounding box center [200, 248] width 95 height 16
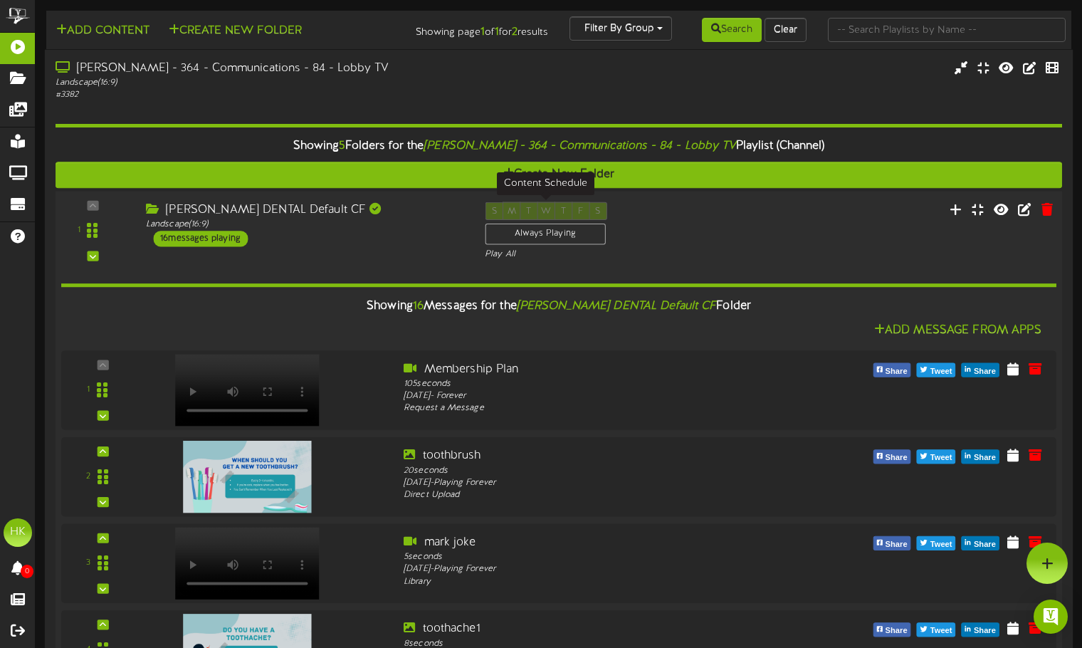
click at [572, 241] on div "Always Playing" at bounding box center [545, 234] width 120 height 21
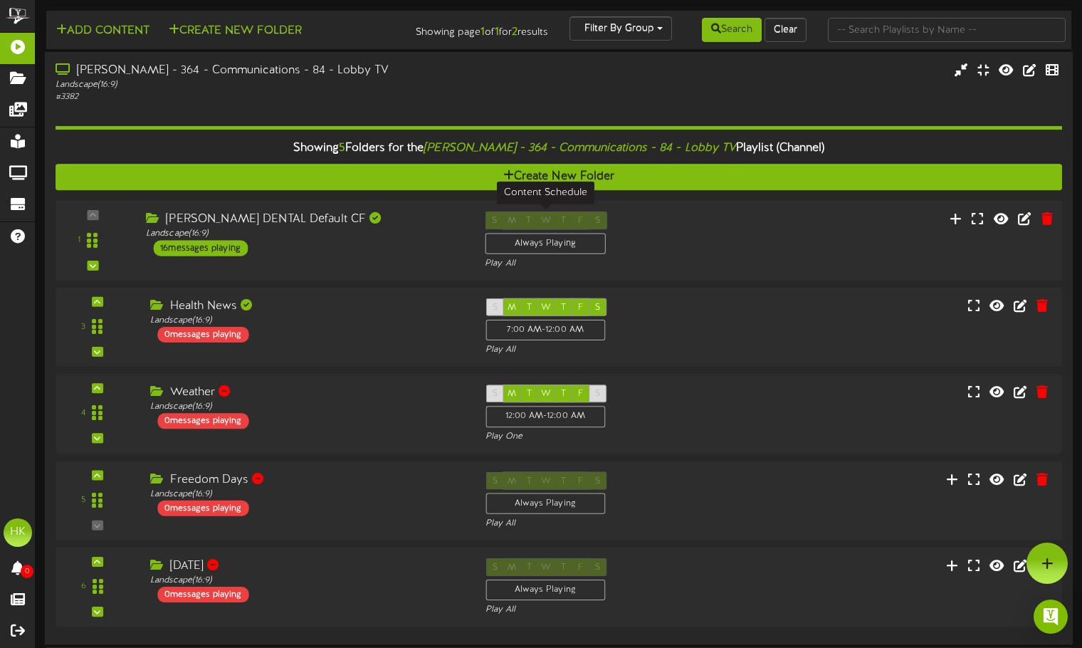
click at [572, 241] on div "Always Playing" at bounding box center [545, 243] width 120 height 21
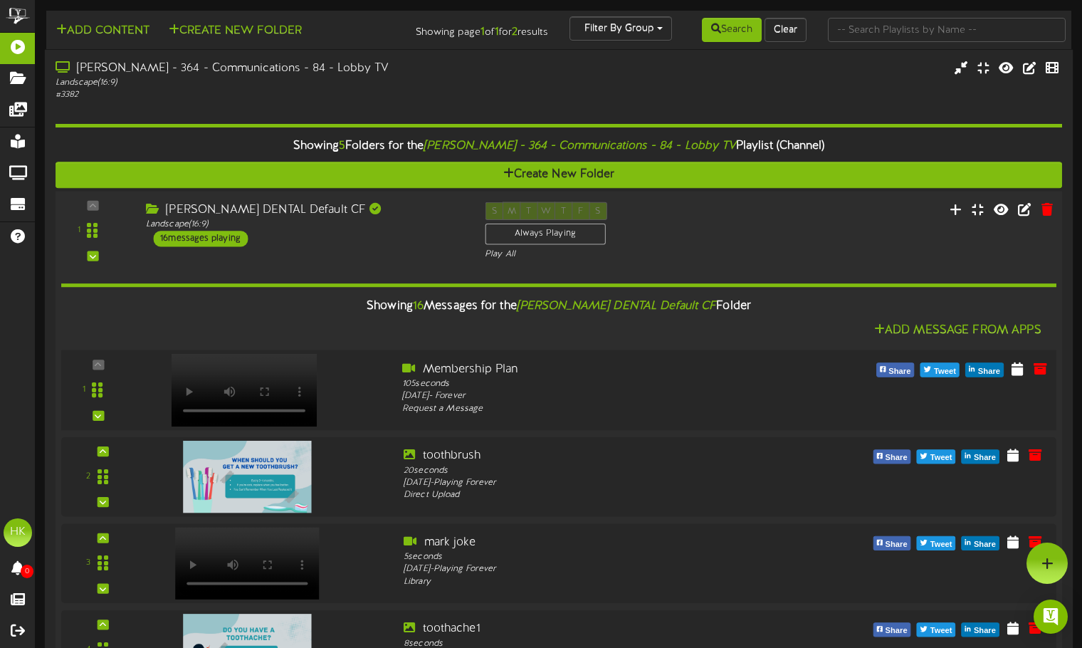
drag, startPoint x: 136, startPoint y: 387, endPoint x: 495, endPoint y: 389, distance: 359.5
click at [495, 389] on div "105 seconds" at bounding box center [600, 383] width 397 height 13
click at [1020, 212] on icon at bounding box center [1025, 209] width 16 height 16
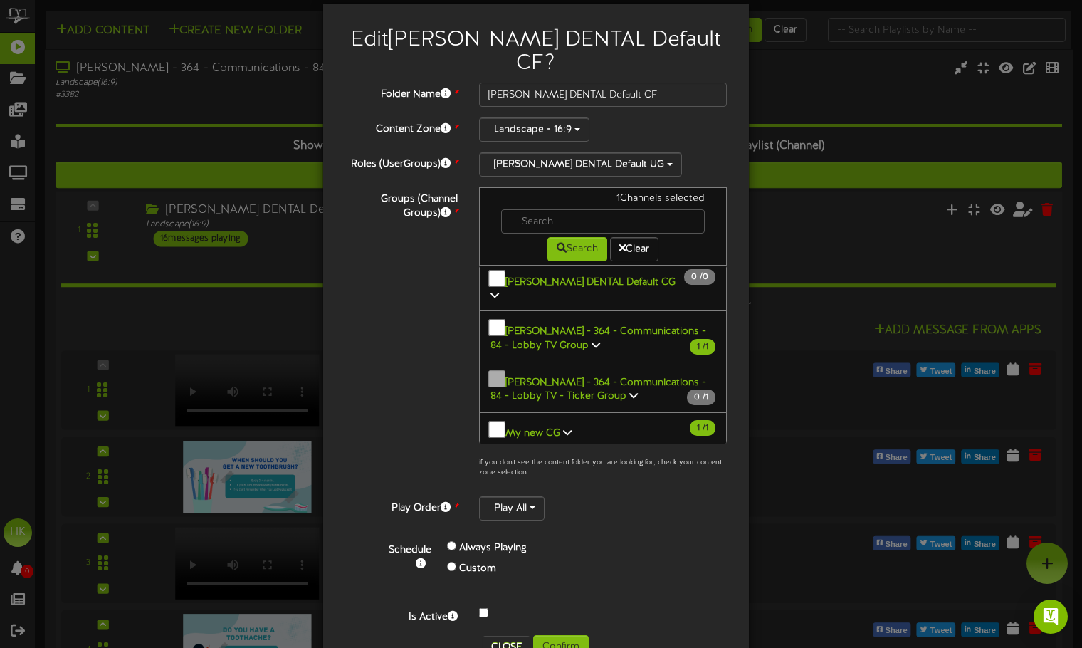
scroll to position [36, 0]
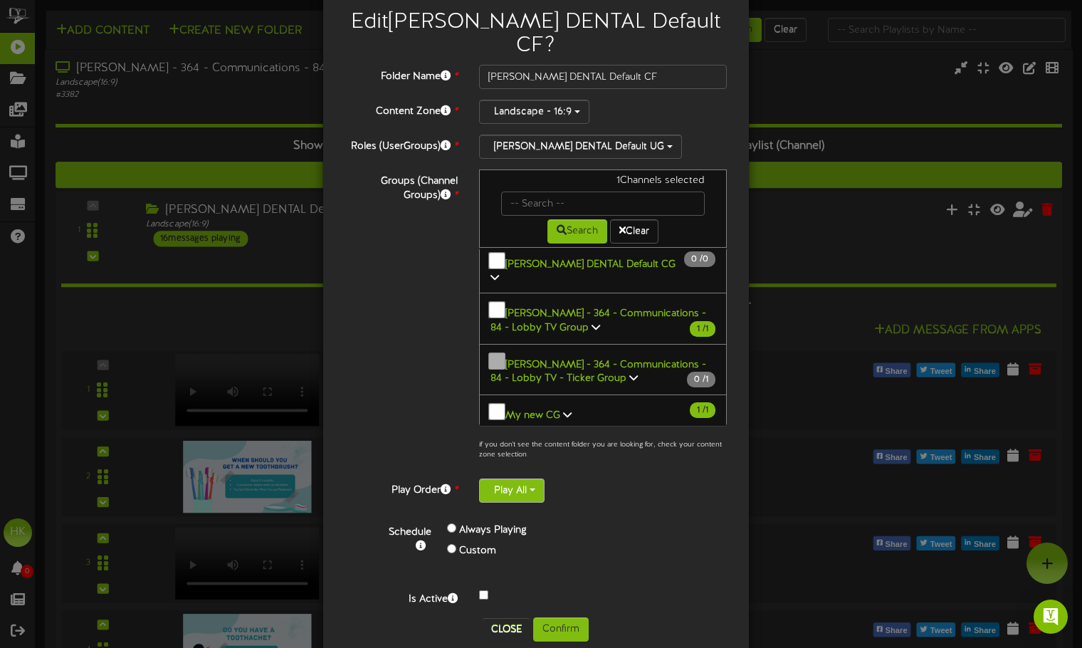
click at [501, 478] on button "Play All" at bounding box center [511, 490] width 65 height 24
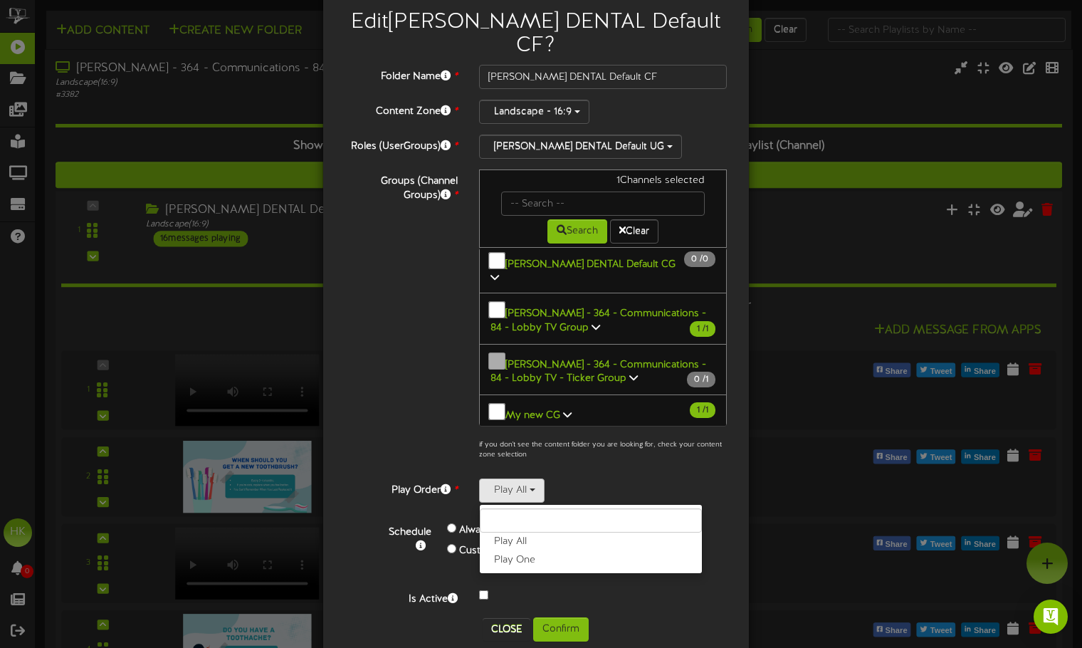
click at [434, 441] on div "Groups (Channel Groups) * 1 Channels selected Search Clear All Channels 1 2" at bounding box center [536, 318] width 404 height 298
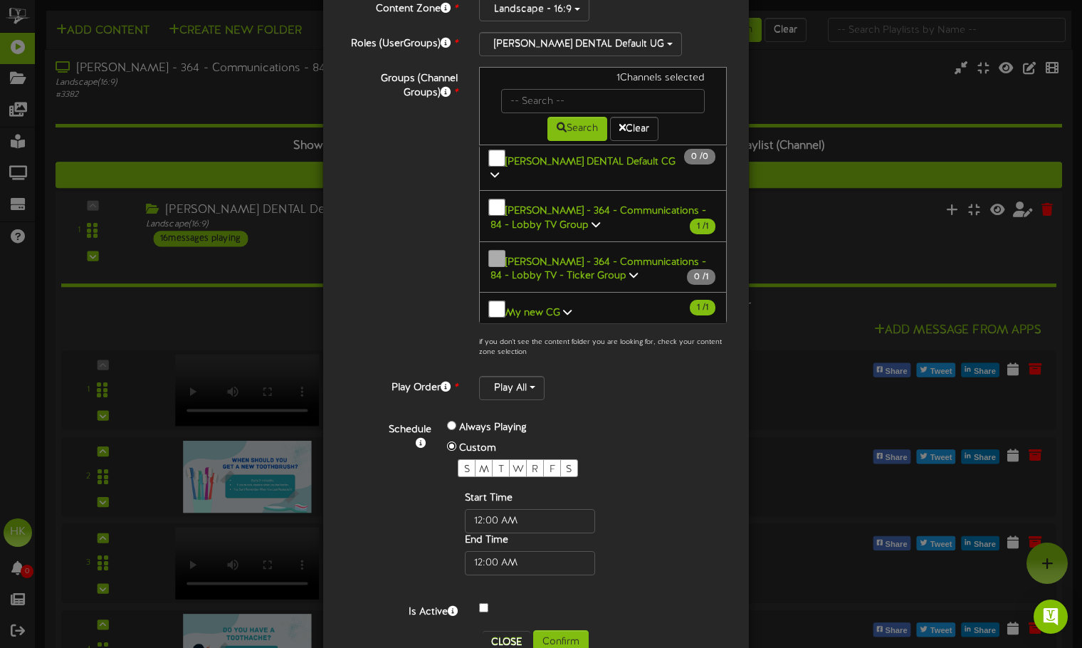
scroll to position [152, 0]
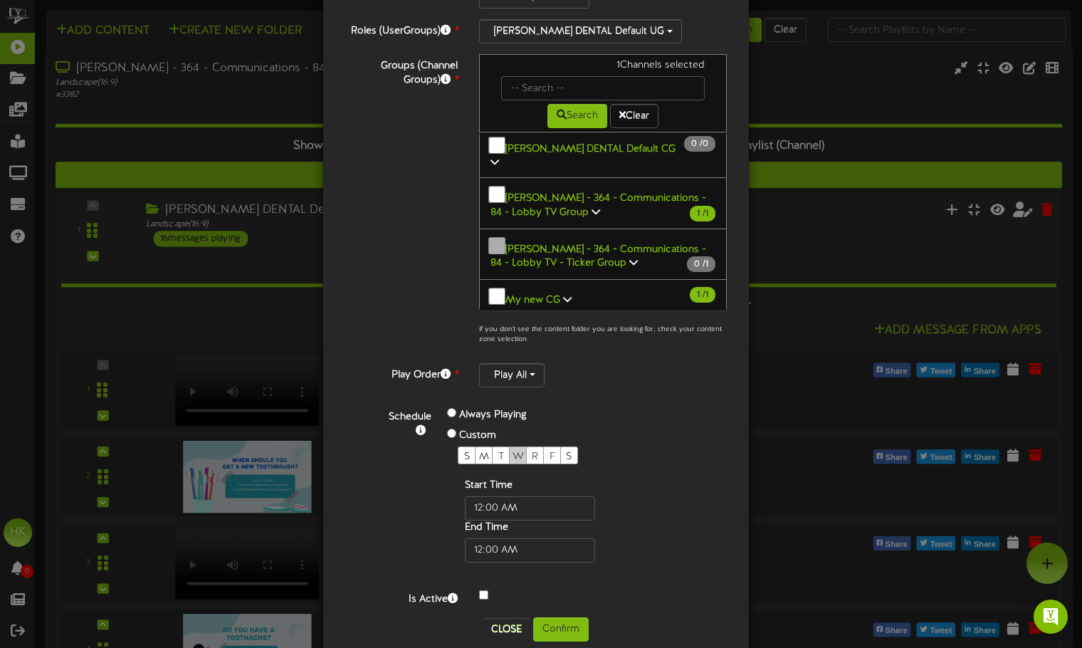
click at [513, 451] on span "W" at bounding box center [518, 456] width 11 height 11
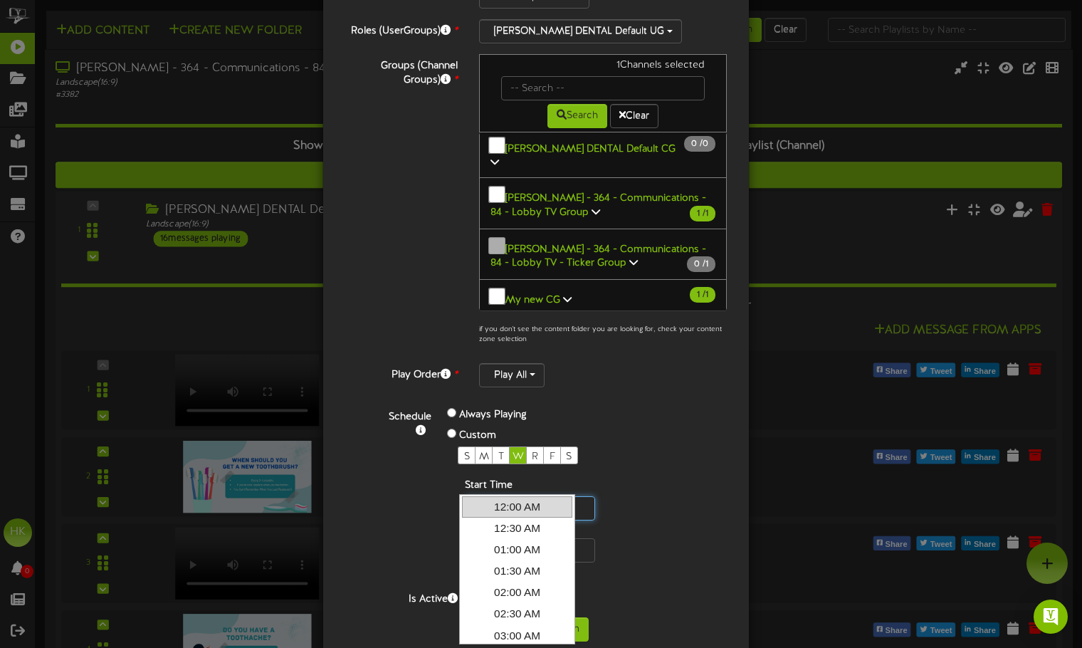
drag, startPoint x: 492, startPoint y: 480, endPoint x: 461, endPoint y: 481, distance: 31.3
click at [465, 496] on input "text" at bounding box center [530, 508] width 130 height 24
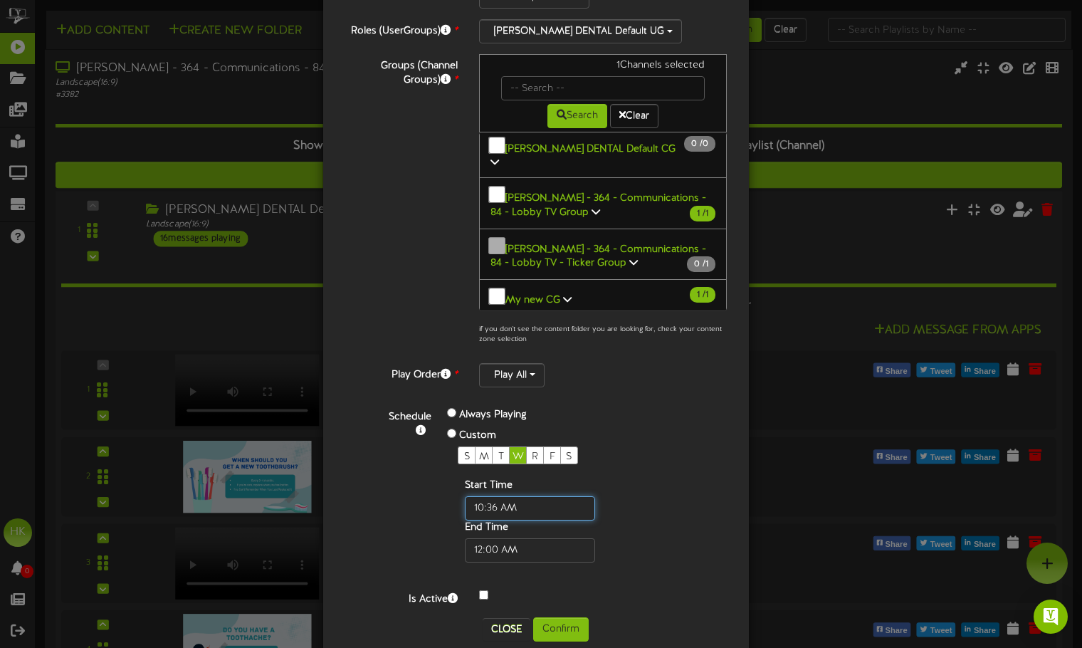
type input "10:36 AM"
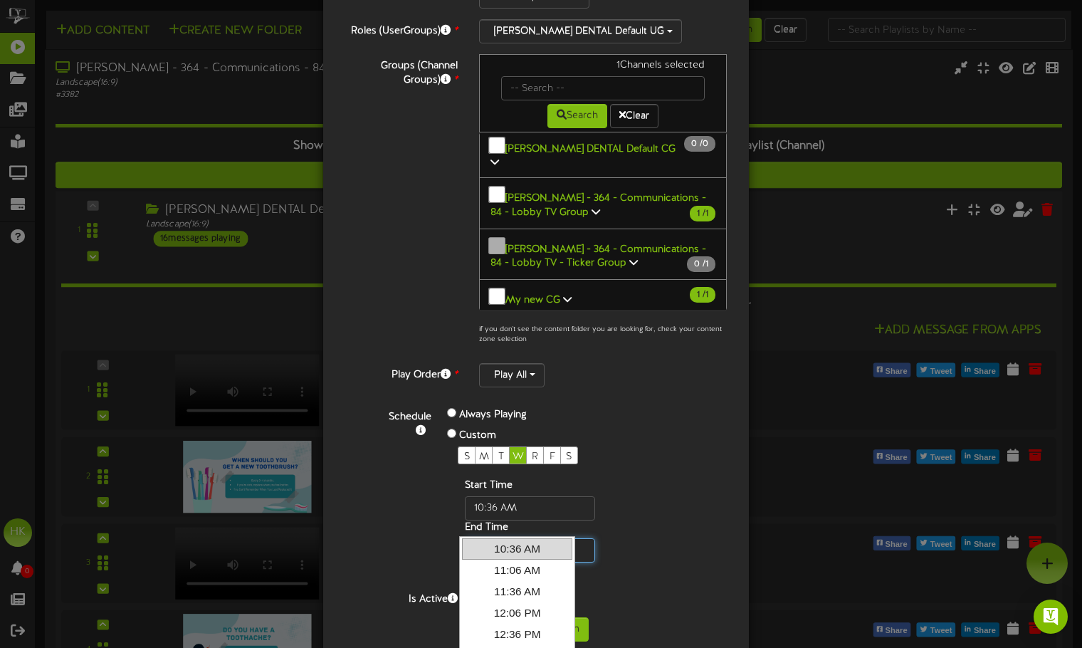
drag, startPoint x: 490, startPoint y: 525, endPoint x: 453, endPoint y: 525, distance: 37.7
click at [458, 525] on div "Start Time End Time" at bounding box center [553, 520] width 190 height 84
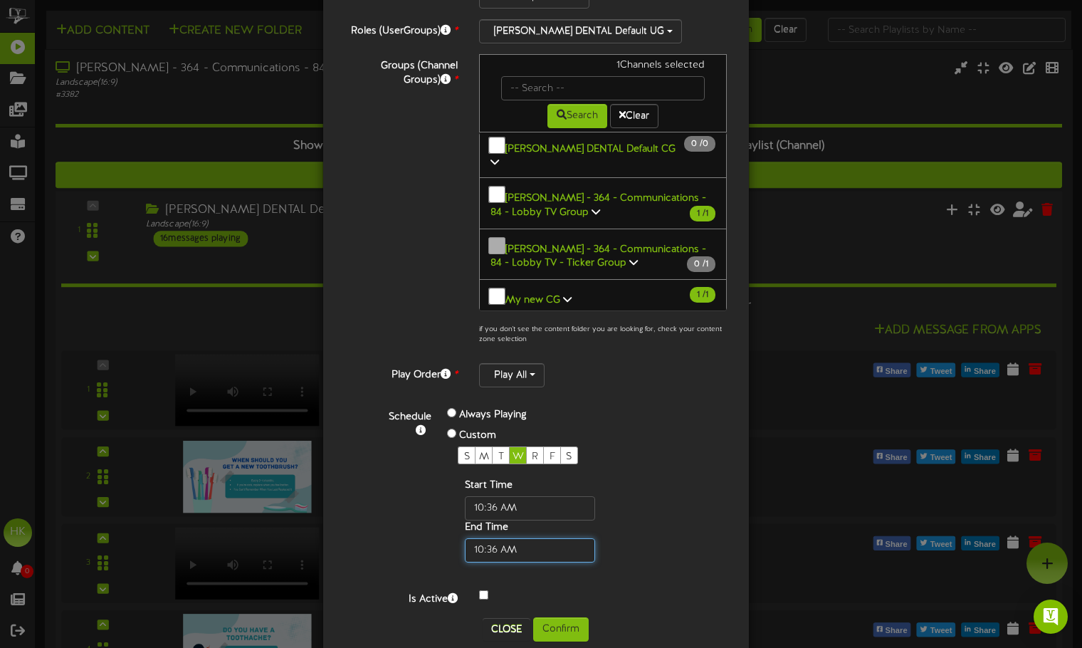
click at [532, 538] on input "text" at bounding box center [530, 550] width 130 height 24
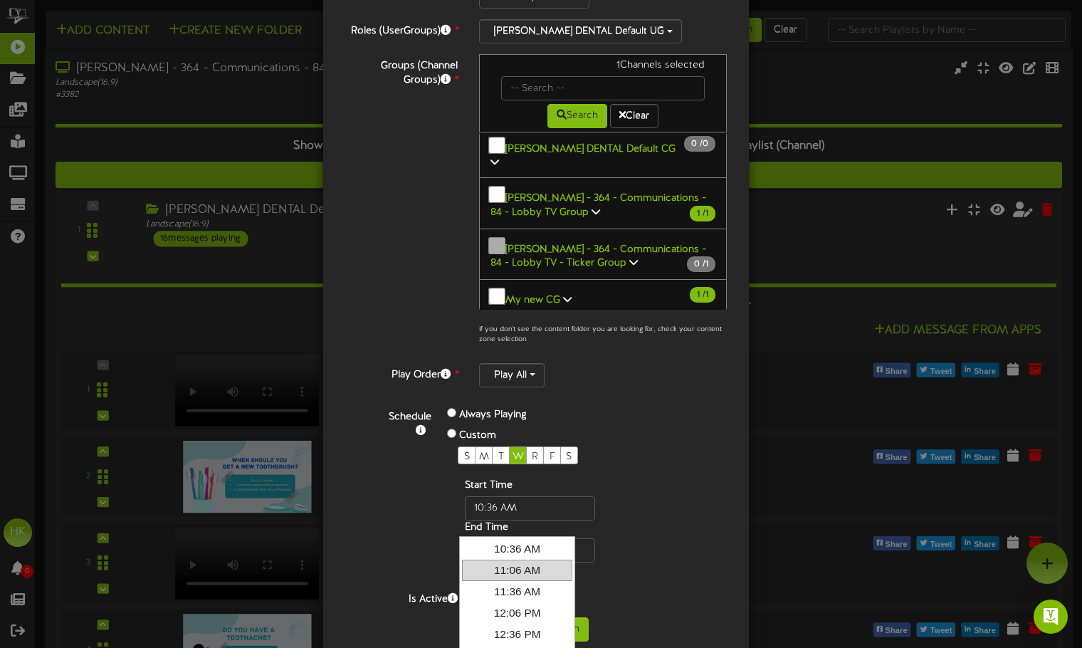
click at [537, 565] on link "11:06 AM" at bounding box center [517, 570] width 110 height 21
type input "11:06 AM"
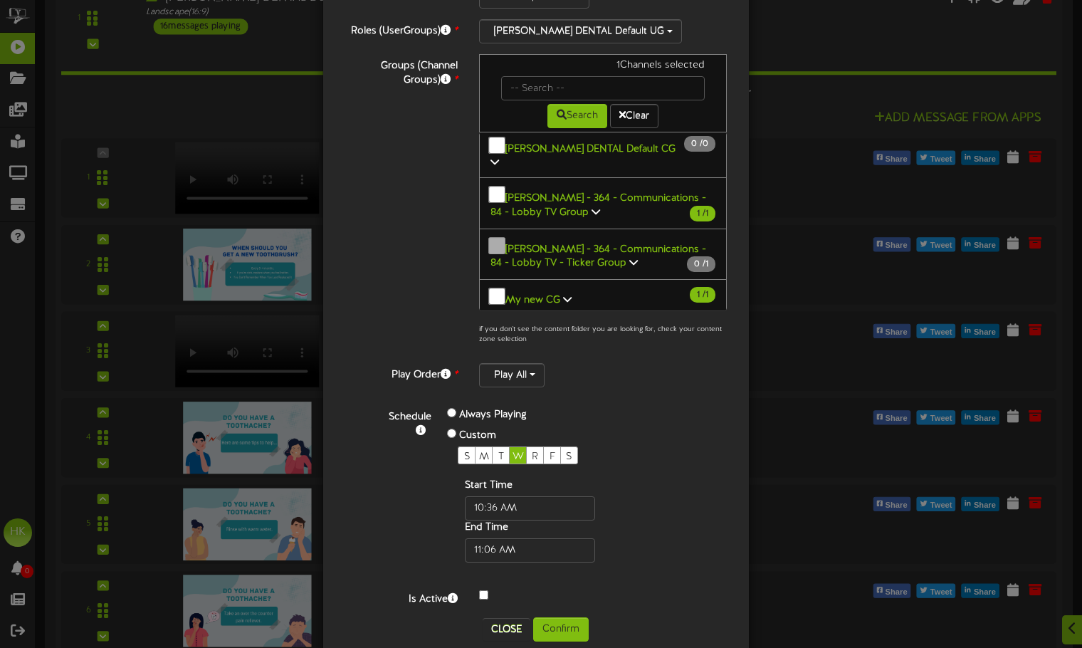
scroll to position [214, 0]
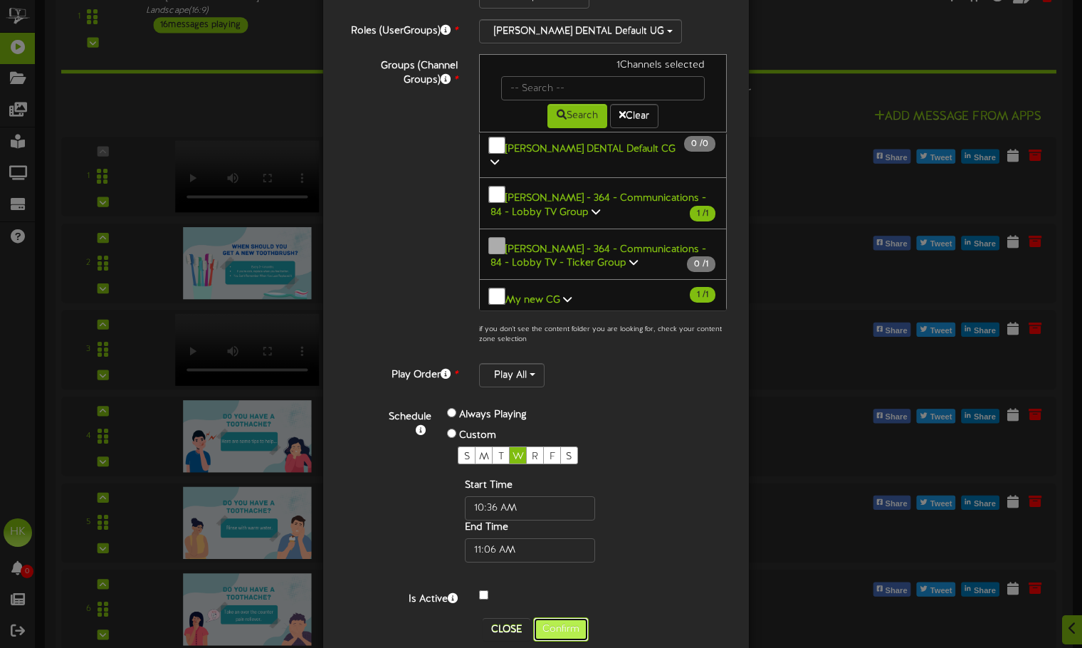
click at [560, 617] on button "Confirm" at bounding box center [561, 629] width 56 height 24
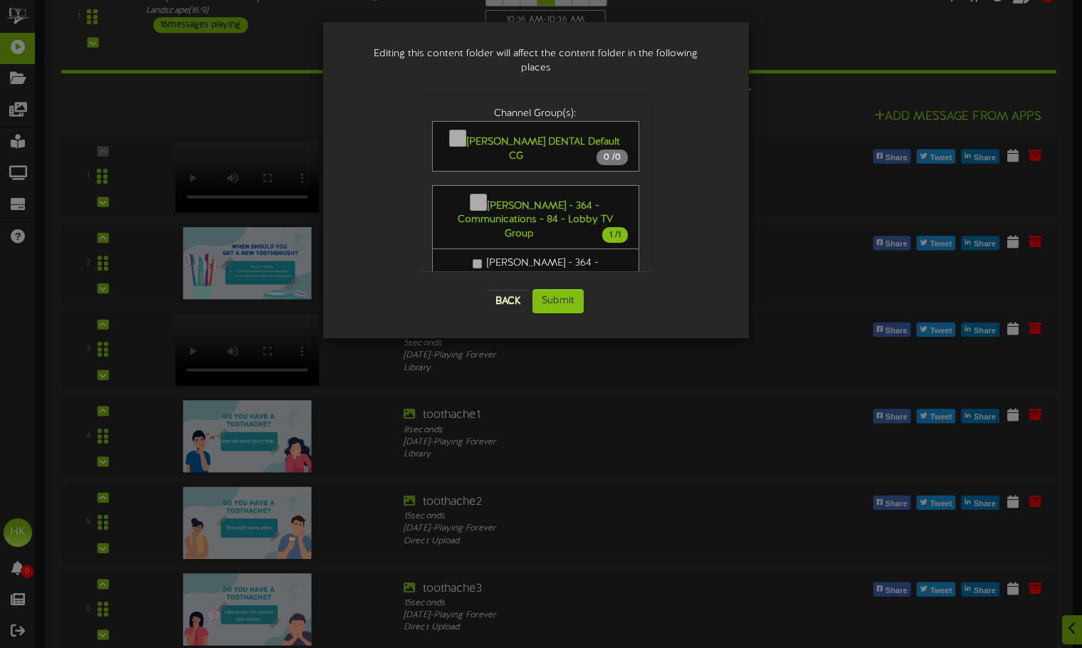
click at [493, 256] on label "[PERSON_NAME] - 364 - Communications - 84 - Lobby TV" at bounding box center [536, 270] width 184 height 28
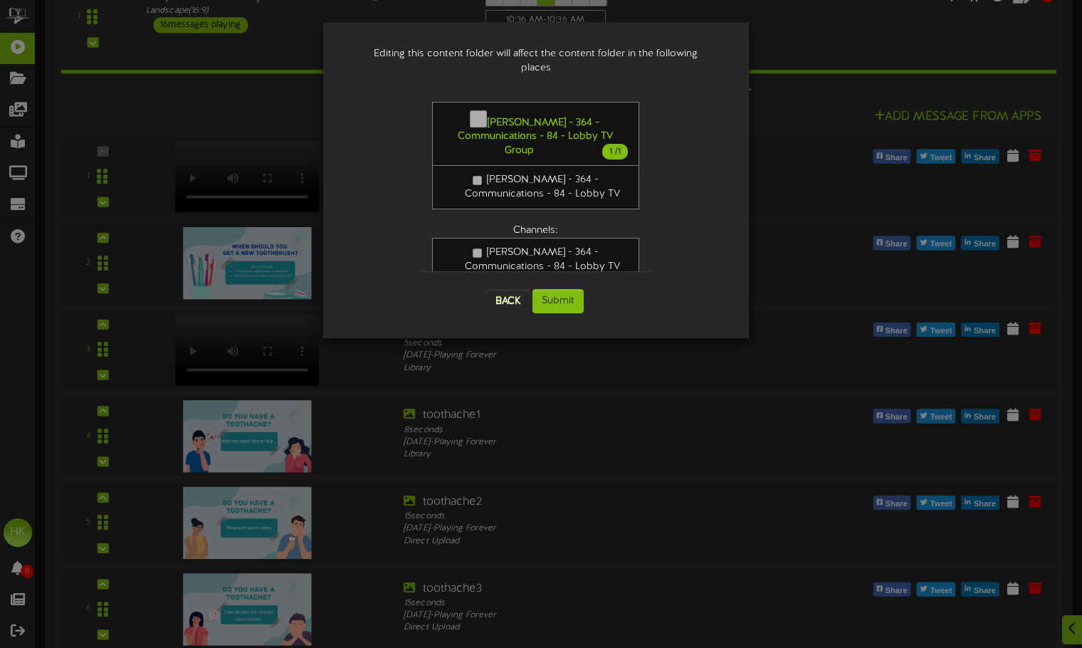
scroll to position [84, 0]
click at [571, 289] on button "Submit" at bounding box center [557, 301] width 51 height 24
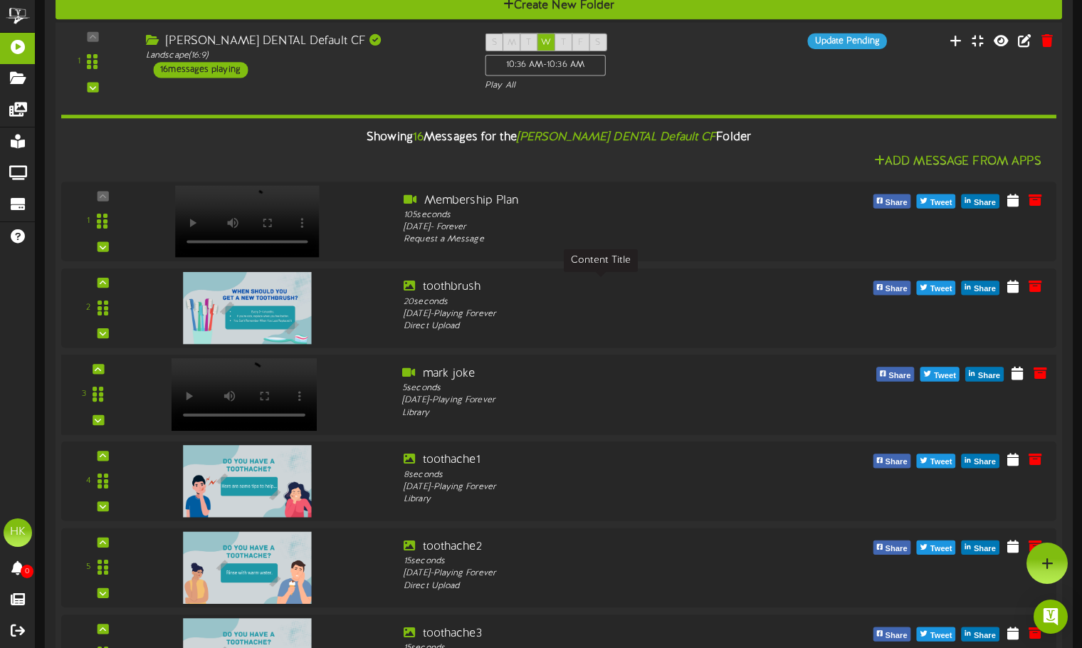
scroll to position [142, 0]
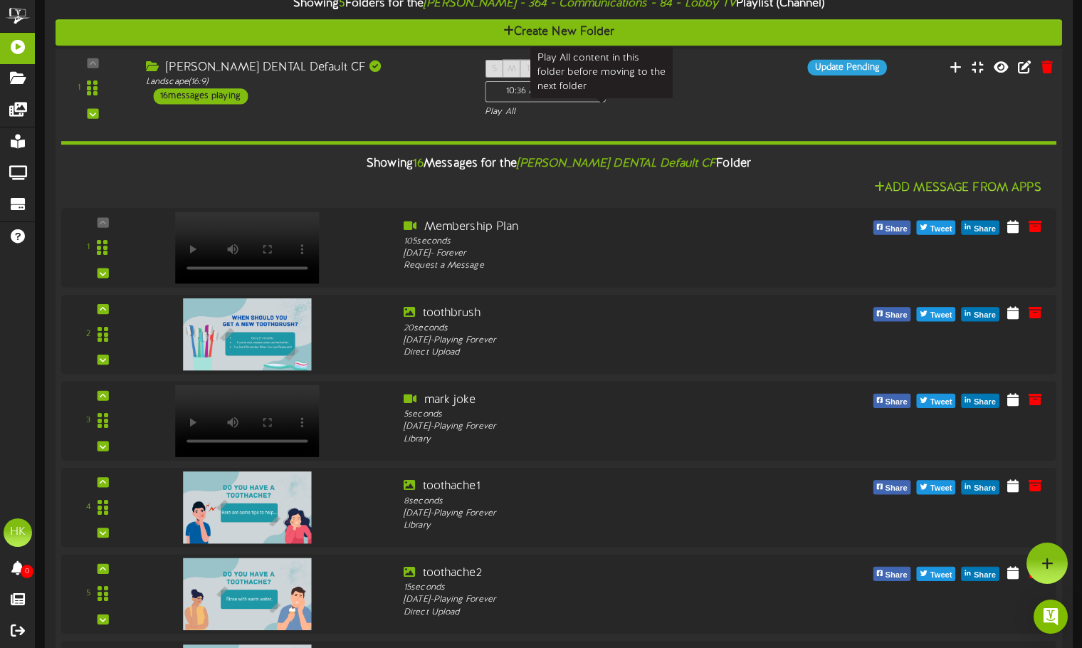
click at [562, 115] on div "Play All" at bounding box center [601, 111] width 233 height 12
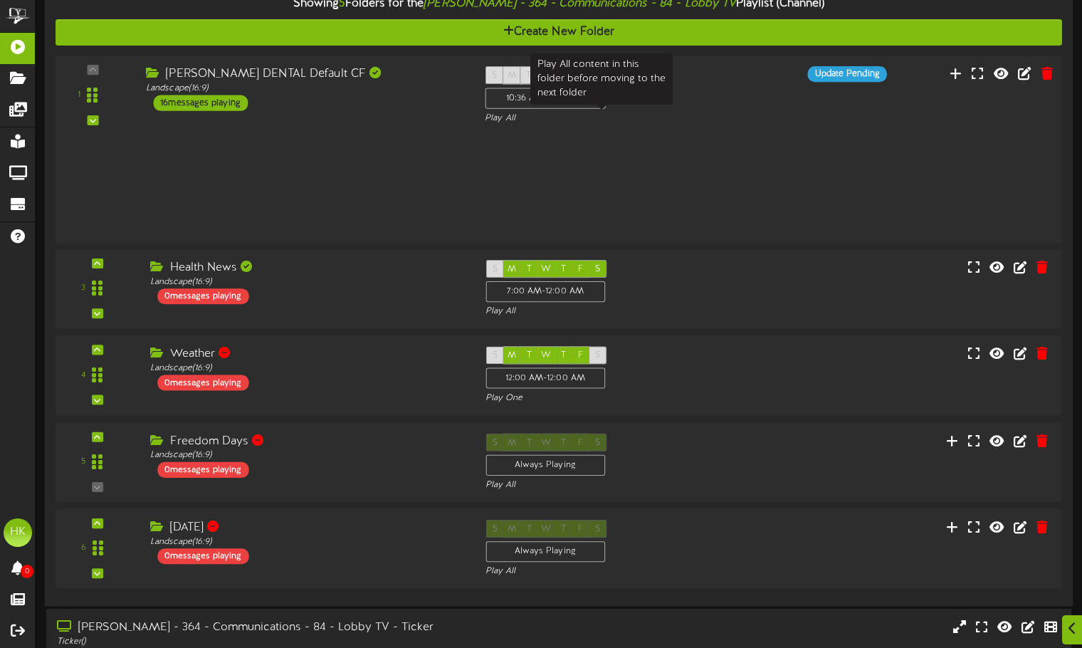
scroll to position [118, 0]
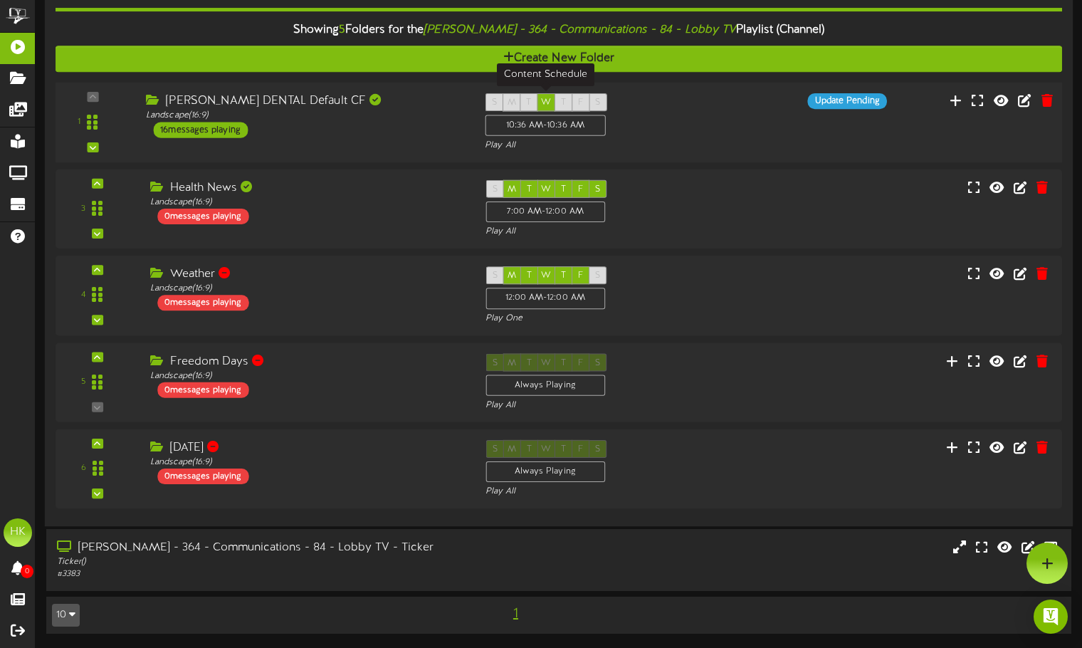
click at [574, 123] on div "10:36 AM - 10:36 AM" at bounding box center [545, 125] width 120 height 21
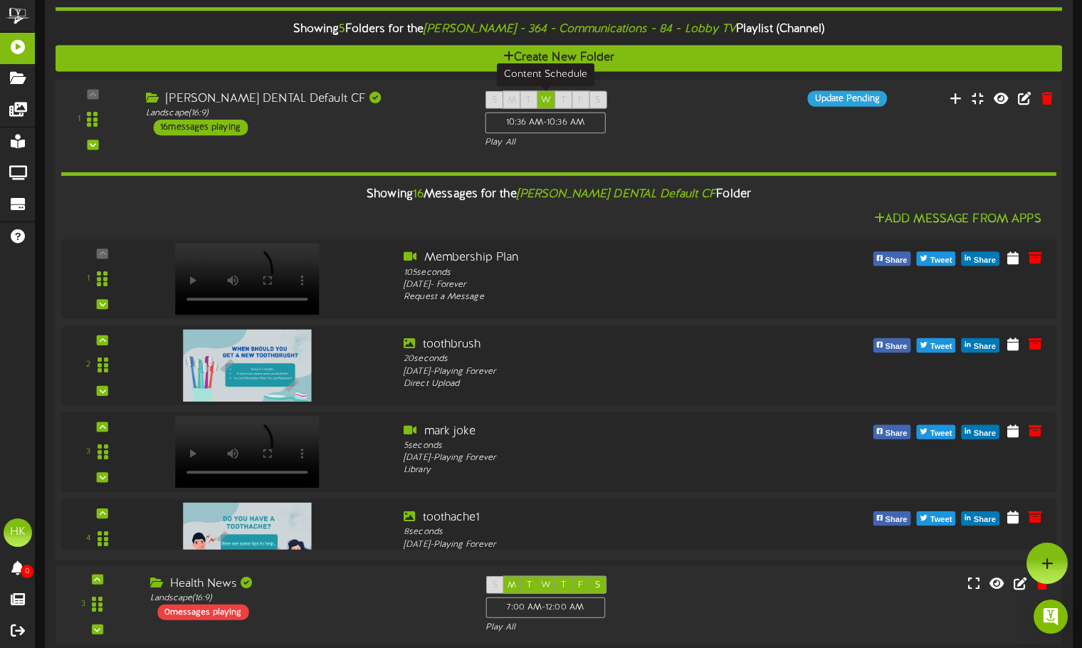
scroll to position [116, 0]
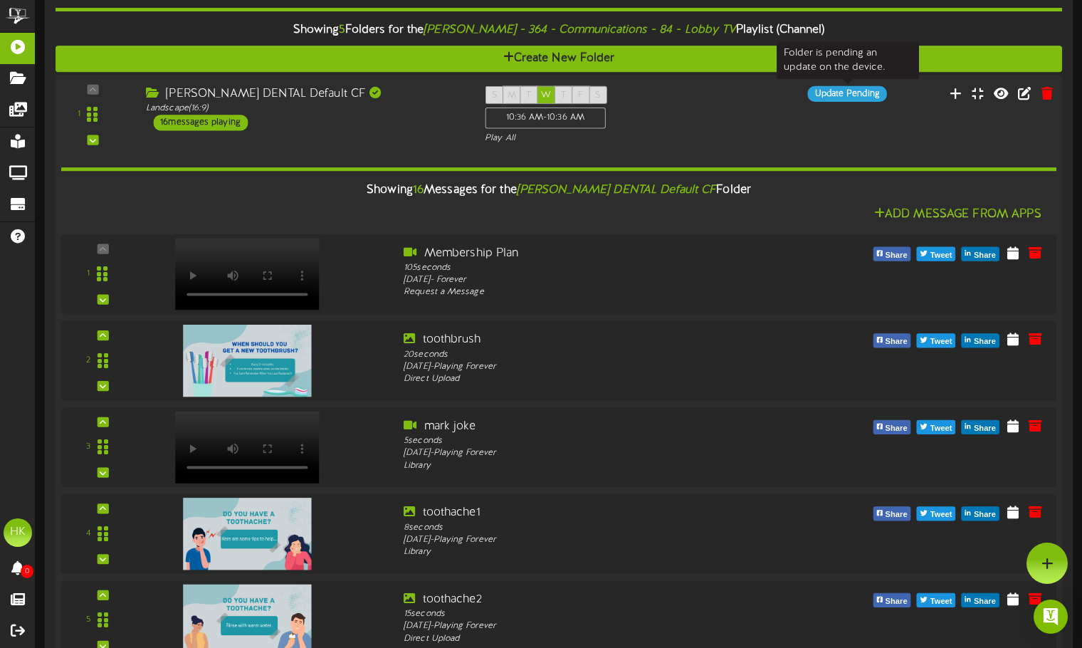
click at [827, 95] on div "Update Pending" at bounding box center [846, 94] width 79 height 16
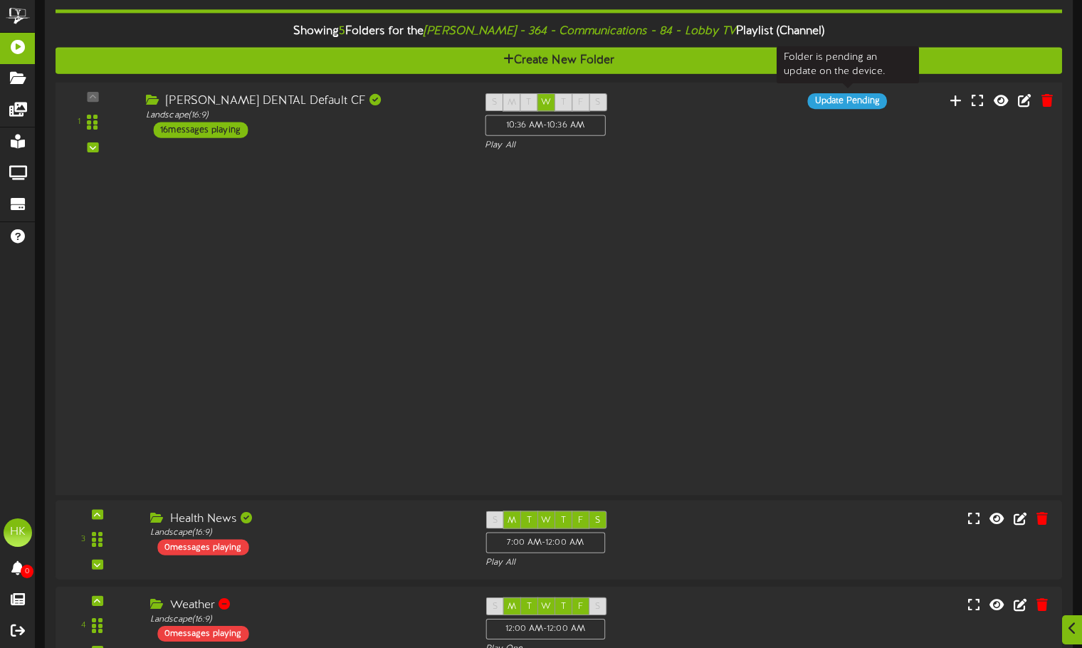
scroll to position [118, 0]
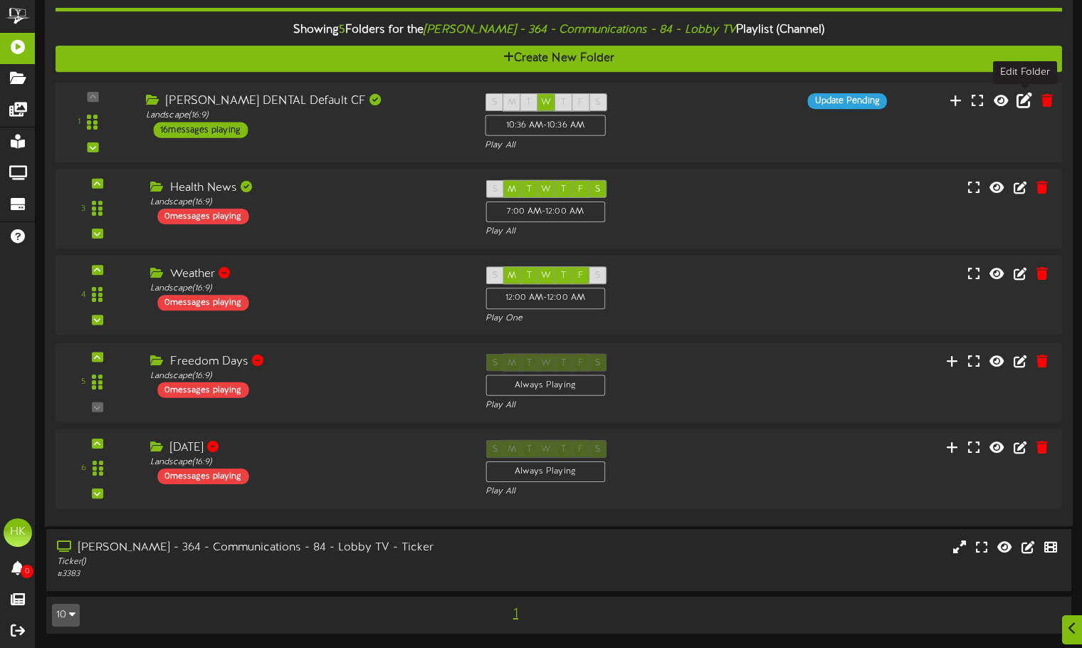
click at [1022, 100] on icon at bounding box center [1025, 100] width 16 height 16
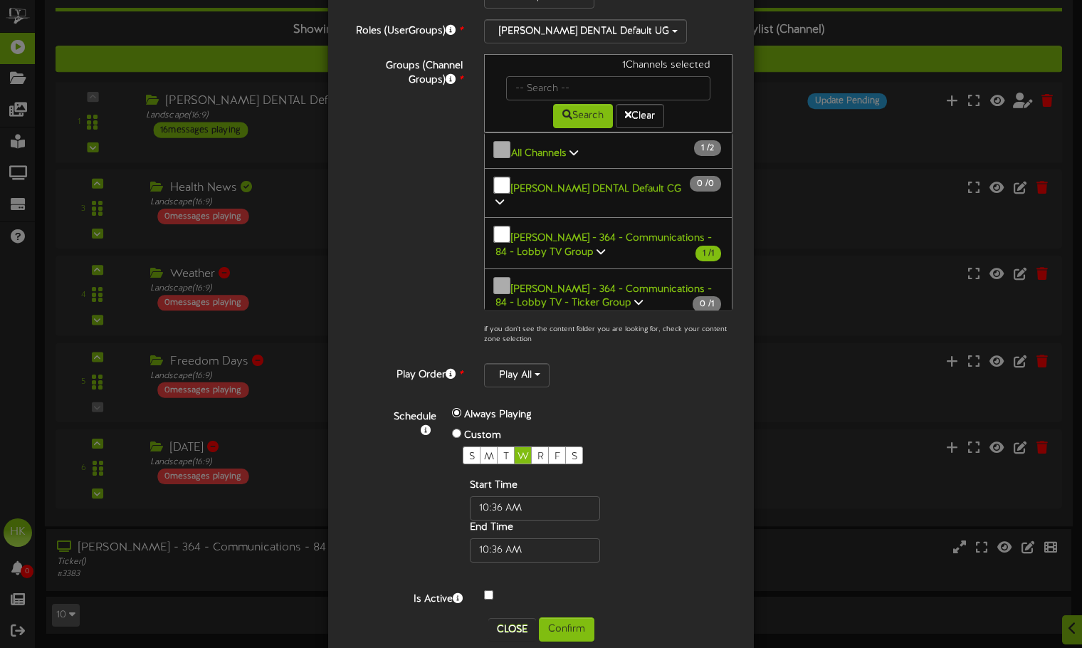
scroll to position [36, 0]
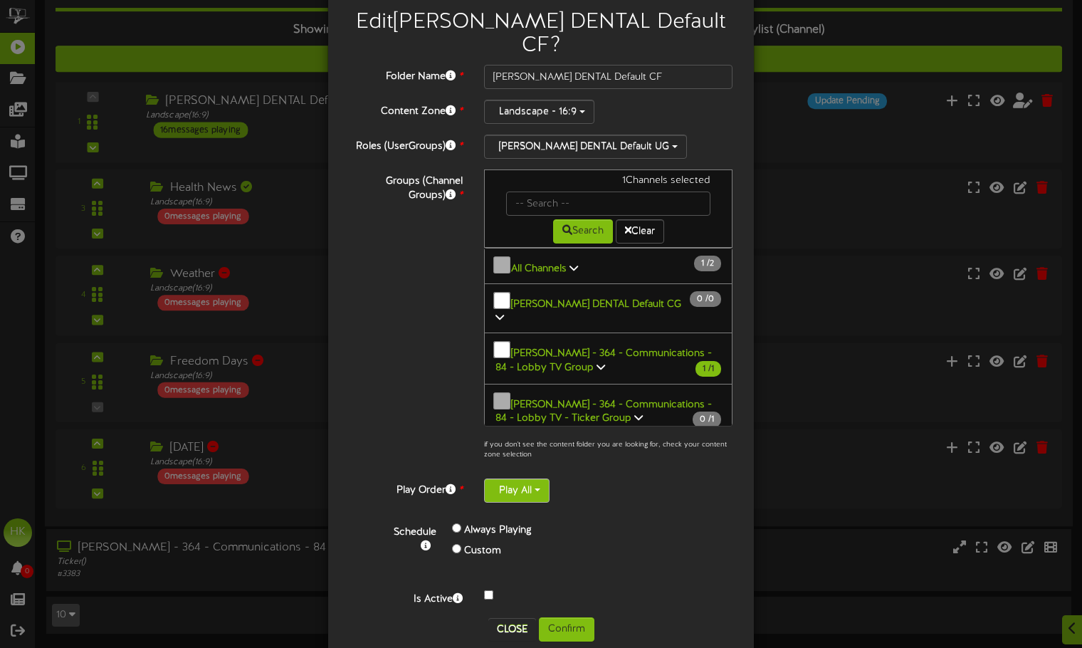
click at [517, 478] on button "Play All" at bounding box center [516, 490] width 65 height 24
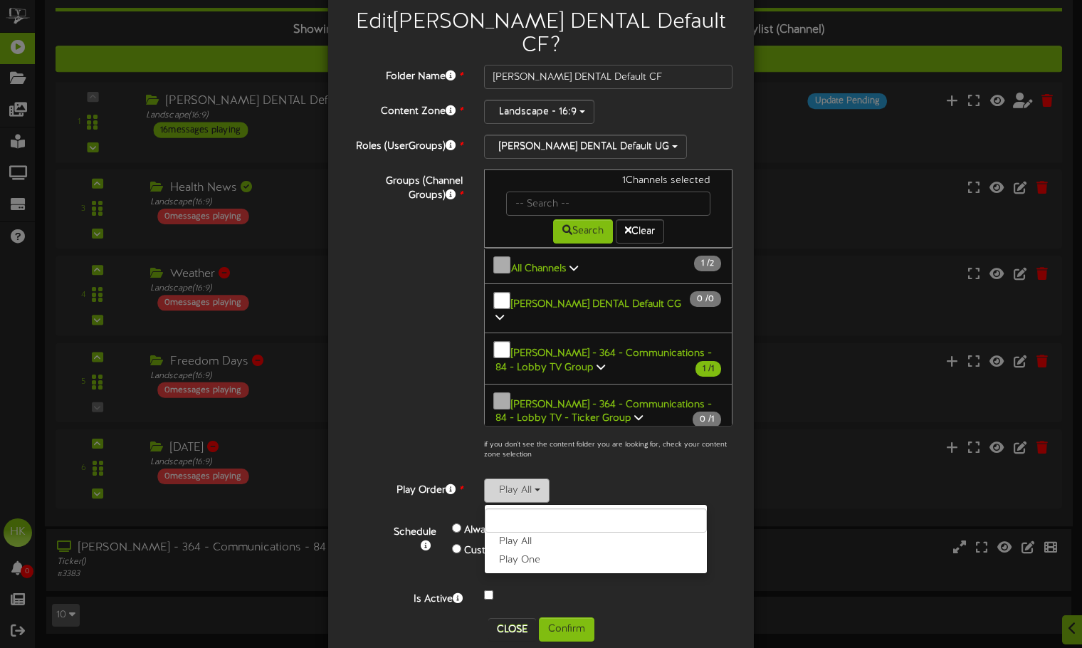
click at [517, 478] on button "Play All" at bounding box center [516, 490] width 65 height 24
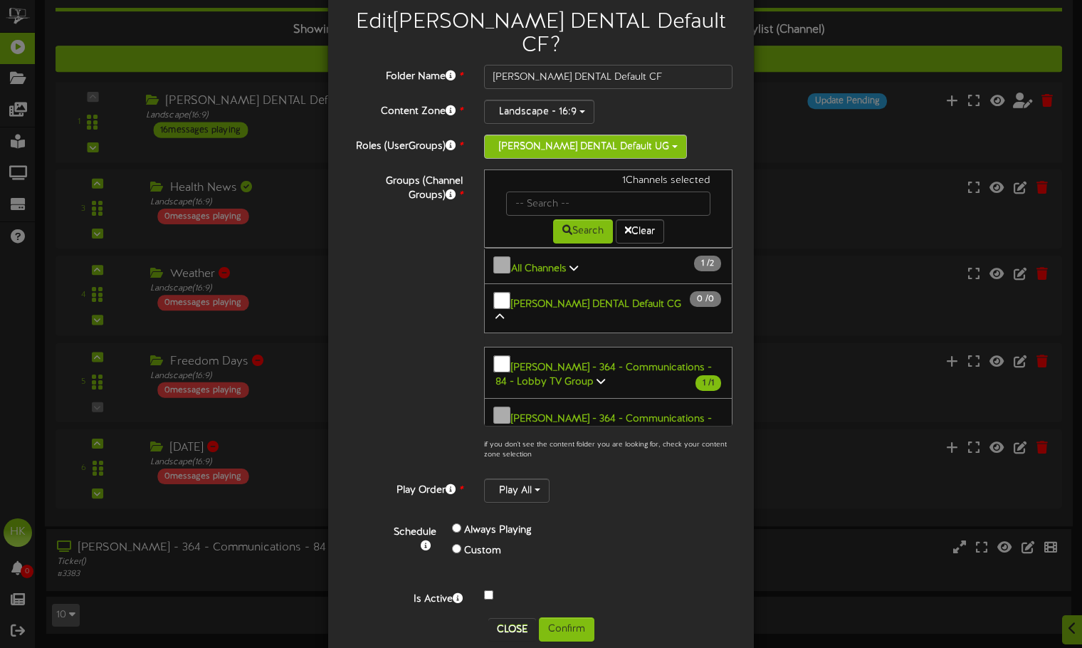
click at [540, 135] on button "[PERSON_NAME] DENTAL Default UG" at bounding box center [585, 147] width 203 height 24
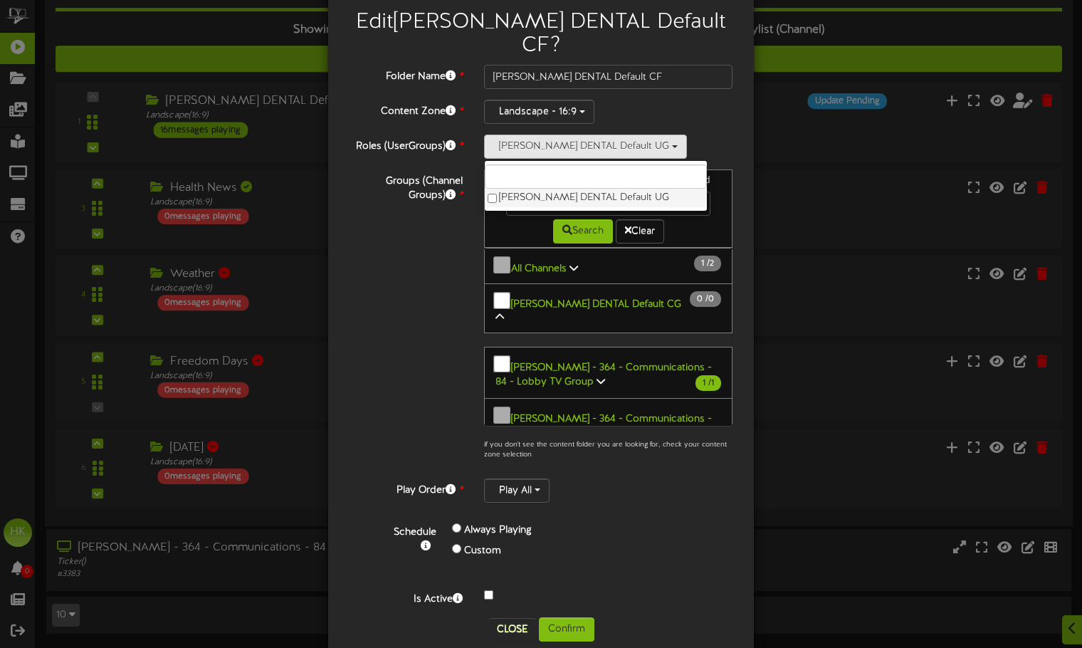
click at [525, 189] on label "[PERSON_NAME] DENTAL Default UG" at bounding box center [596, 198] width 222 height 19
click at [394, 230] on div "Groups (Channel Groups) * 1 Channels selected Search Clear All Channels 1 2" at bounding box center [541, 318] width 404 height 298
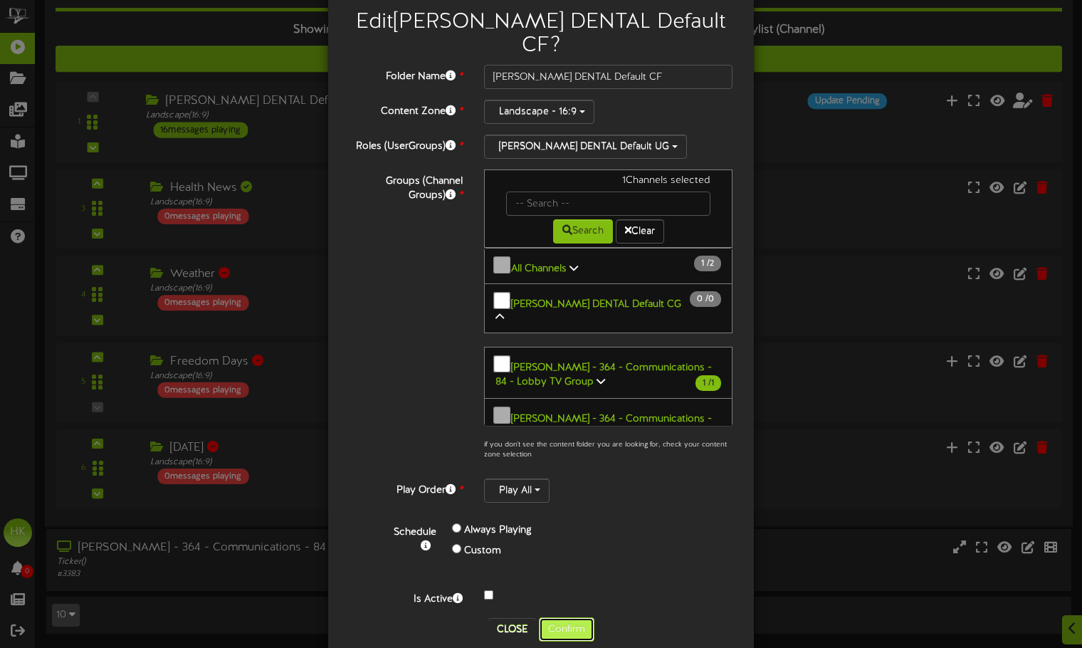
click at [565, 617] on button "Confirm" at bounding box center [567, 629] width 56 height 24
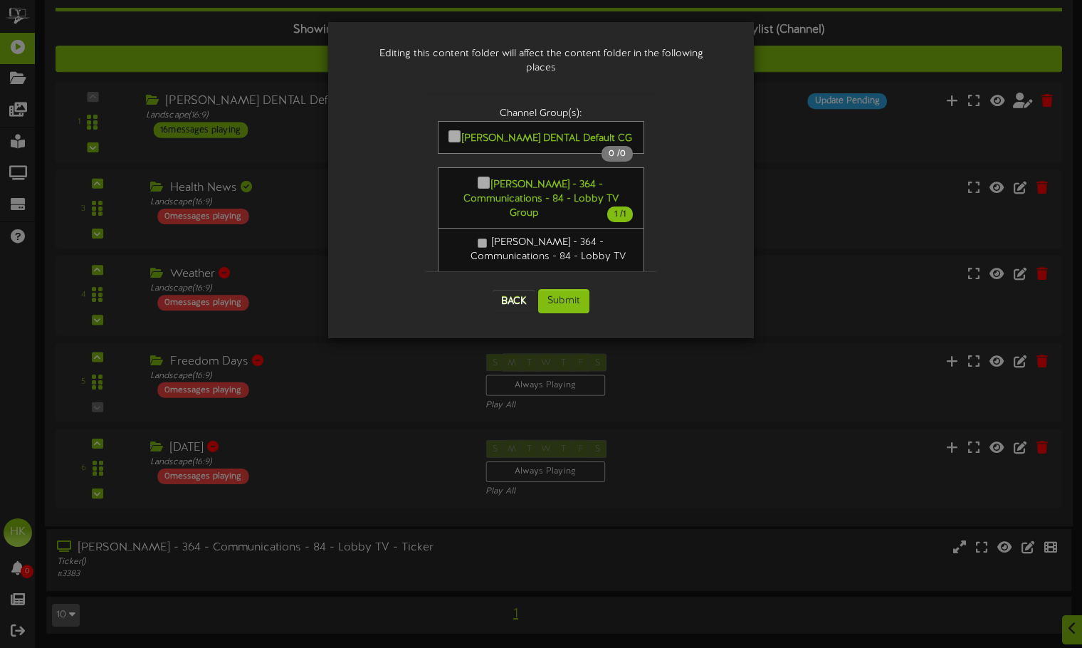
scroll to position [0, 0]
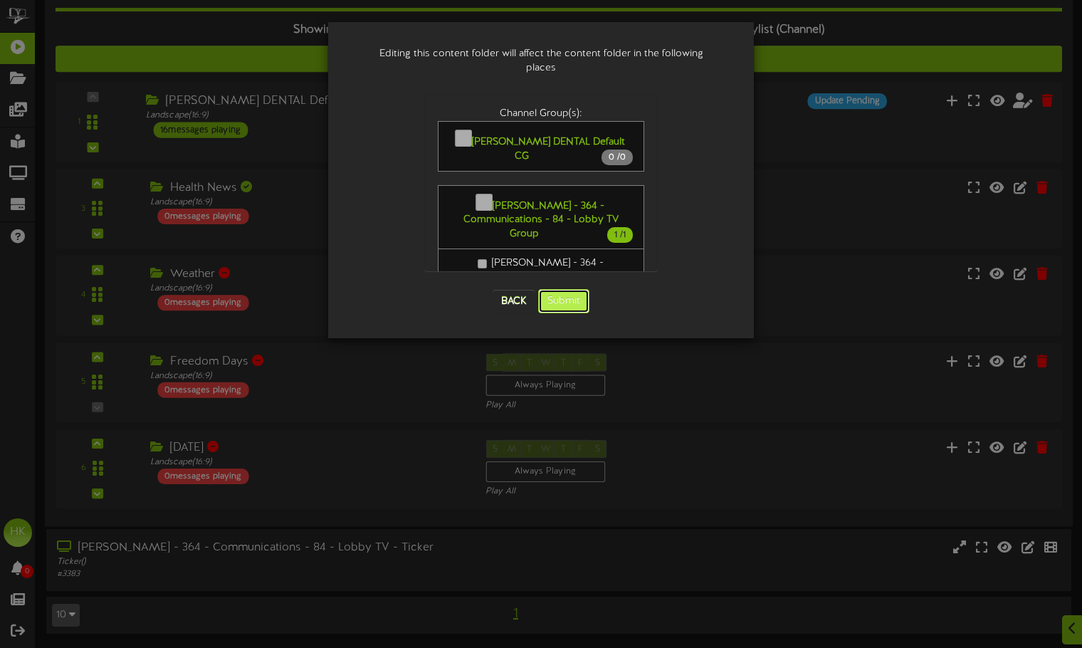
click at [561, 289] on button "Submit" at bounding box center [563, 301] width 51 height 24
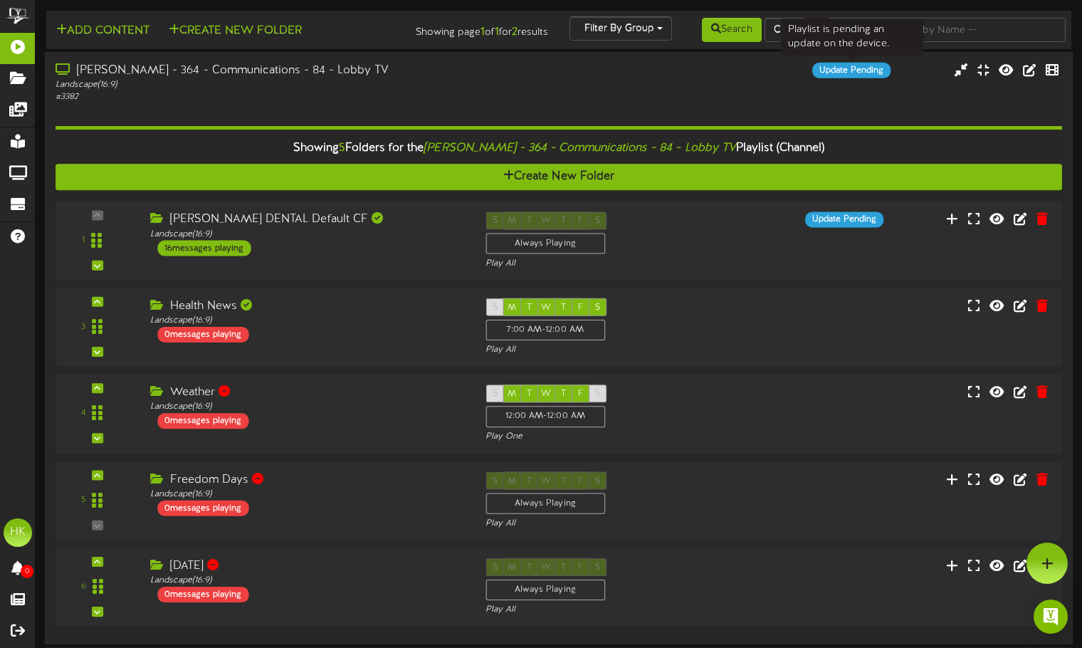
click at [828, 69] on div "Update Pending" at bounding box center [851, 71] width 78 height 16
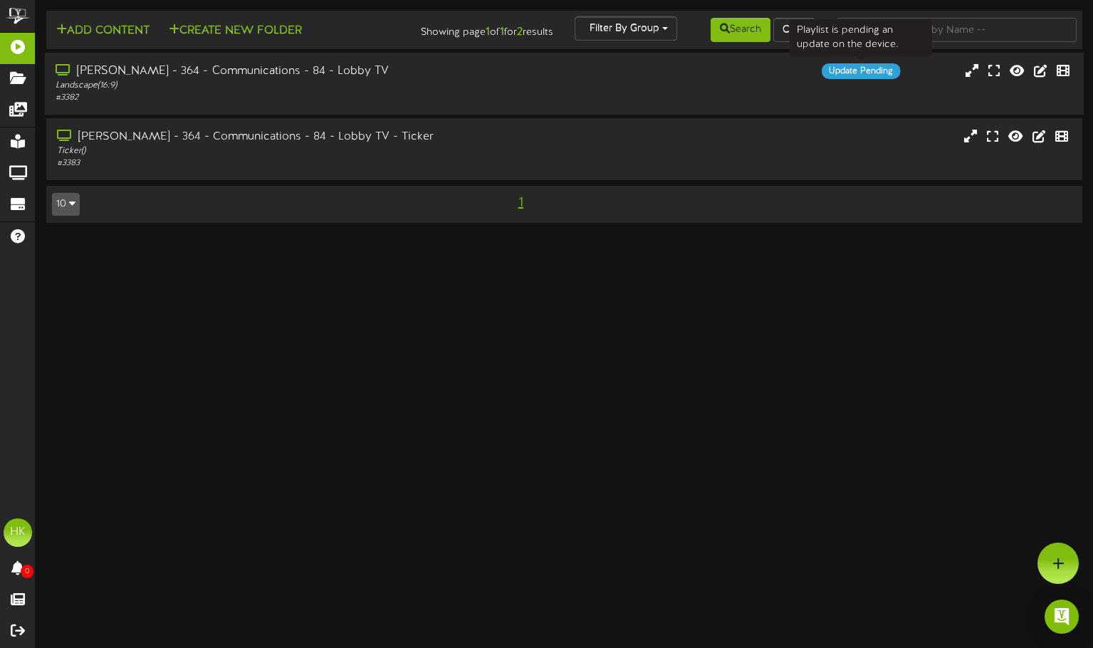
click at [828, 69] on div "Update Pending" at bounding box center [861, 71] width 78 height 16
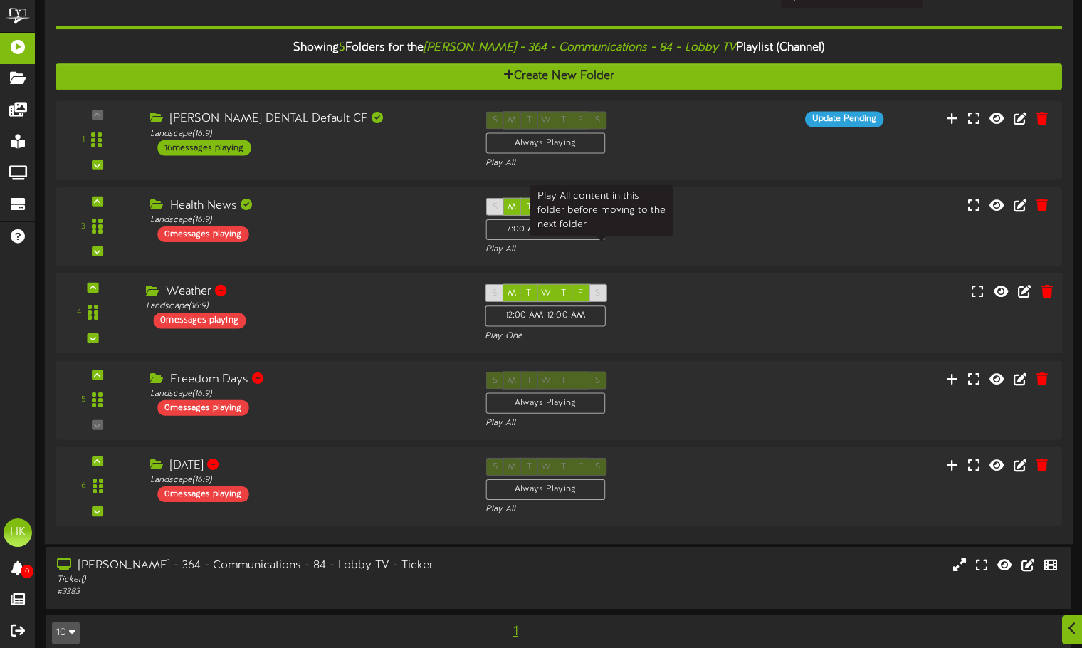
scroll to position [118, 0]
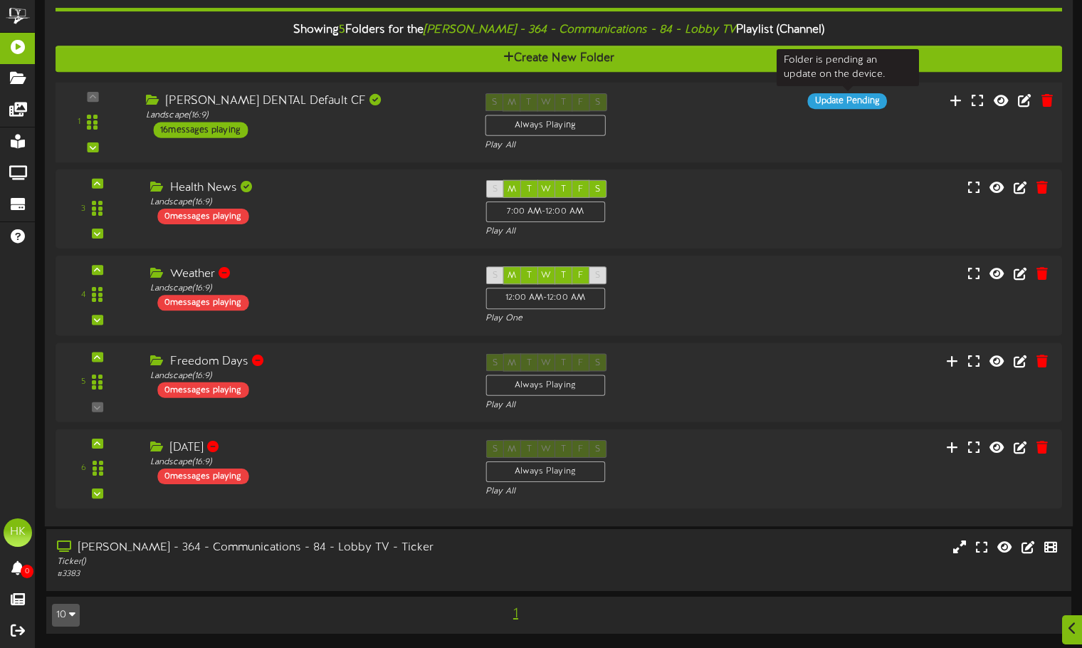
click at [810, 100] on div "Update Pending" at bounding box center [846, 101] width 79 height 16
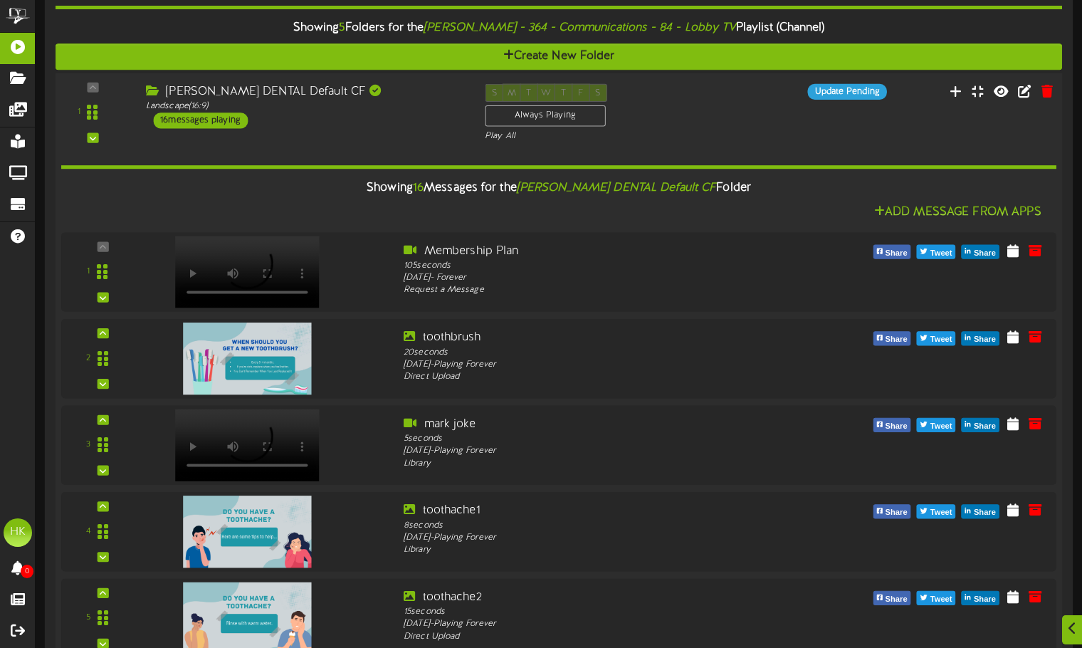
scroll to position [116, 0]
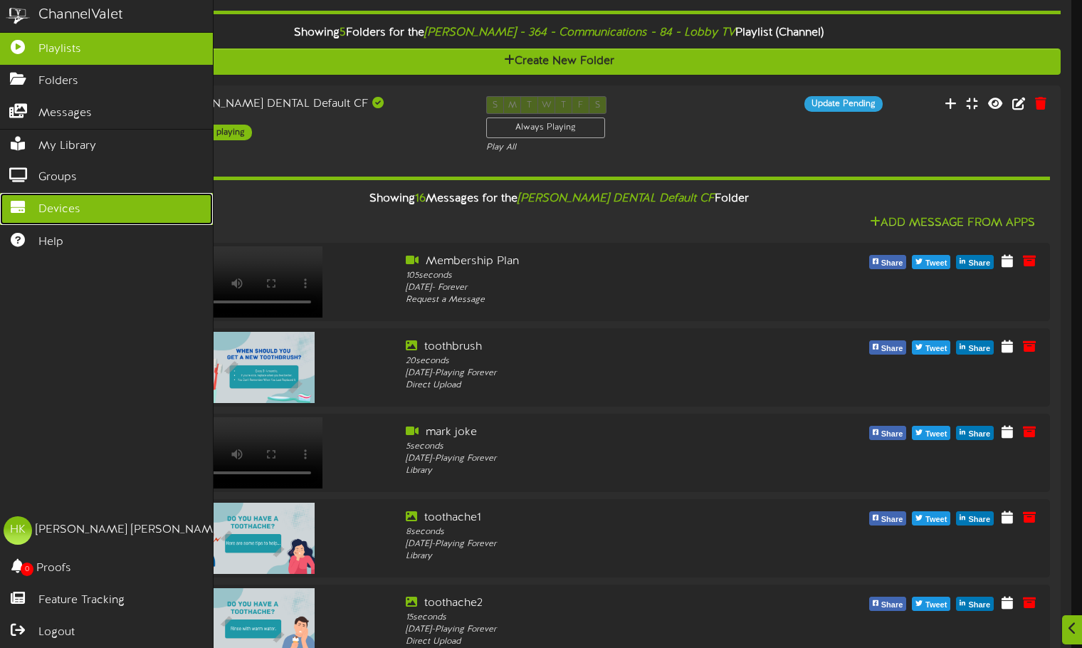
click at [57, 203] on span "Devices" at bounding box center [59, 209] width 42 height 16
